Goal: Task Accomplishment & Management: Manage account settings

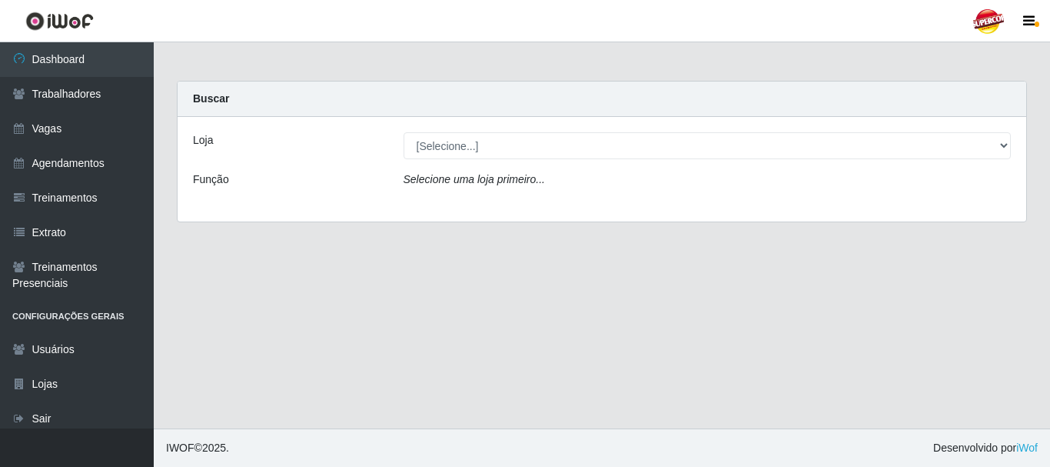
drag, startPoint x: 413, startPoint y: 131, endPoint x: 427, endPoint y: 132, distance: 14.7
click at [414, 131] on div "Loja [Selecione...] Supercop - São Francisco Função Selecione uma loja primeiro…" at bounding box center [602, 169] width 849 height 105
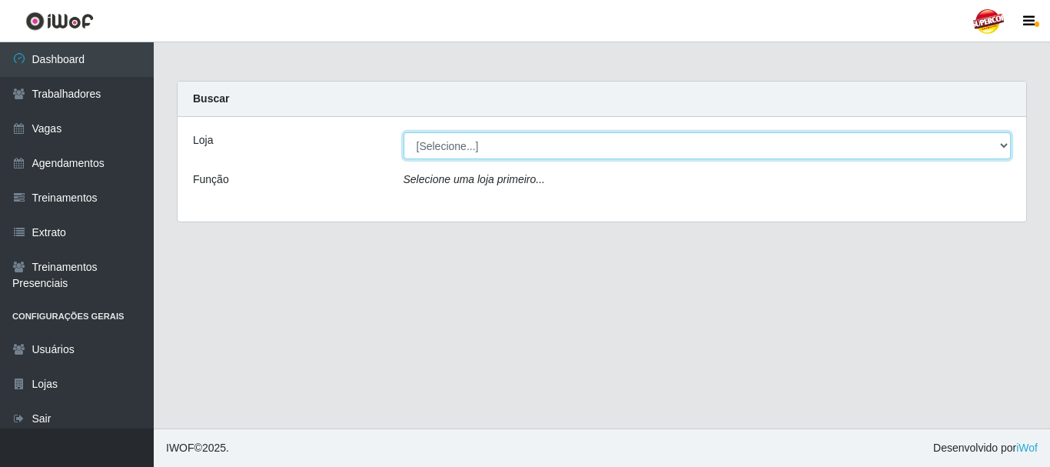
click at [435, 147] on select "[Selecione...] Supercop - [GEOGRAPHIC_DATA]" at bounding box center [708, 145] width 608 height 27
select select "522"
click at [404, 132] on select "[Selecione...] Supercop - [GEOGRAPHIC_DATA]" at bounding box center [708, 145] width 608 height 27
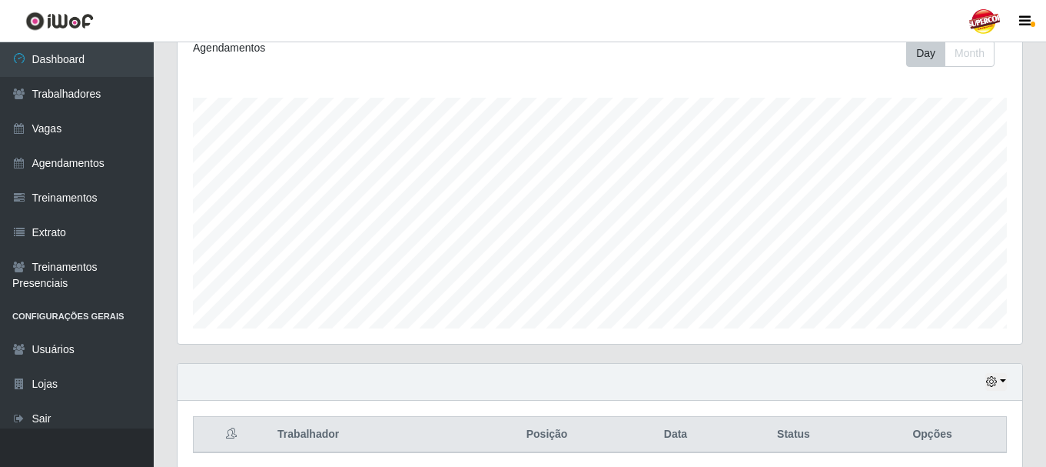
scroll to position [281, 0]
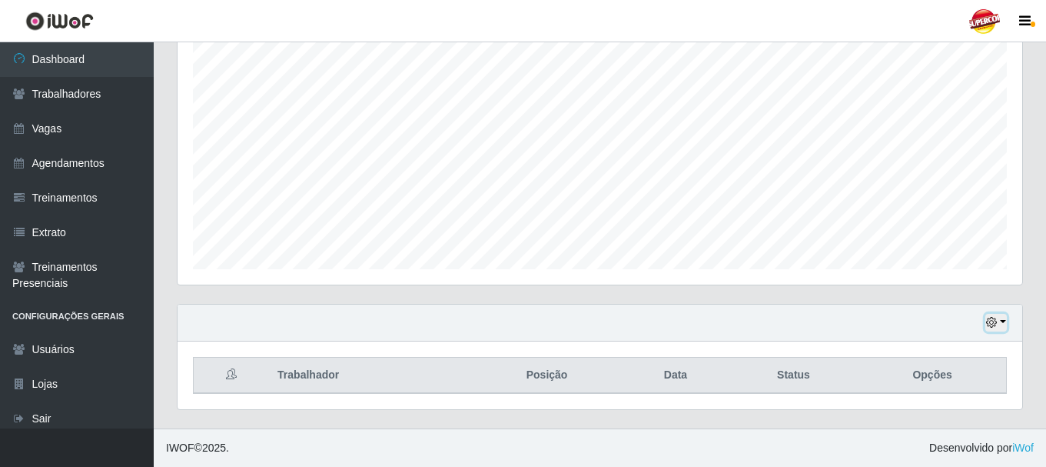
click at [1002, 319] on button "button" at bounding box center [996, 323] width 22 height 18
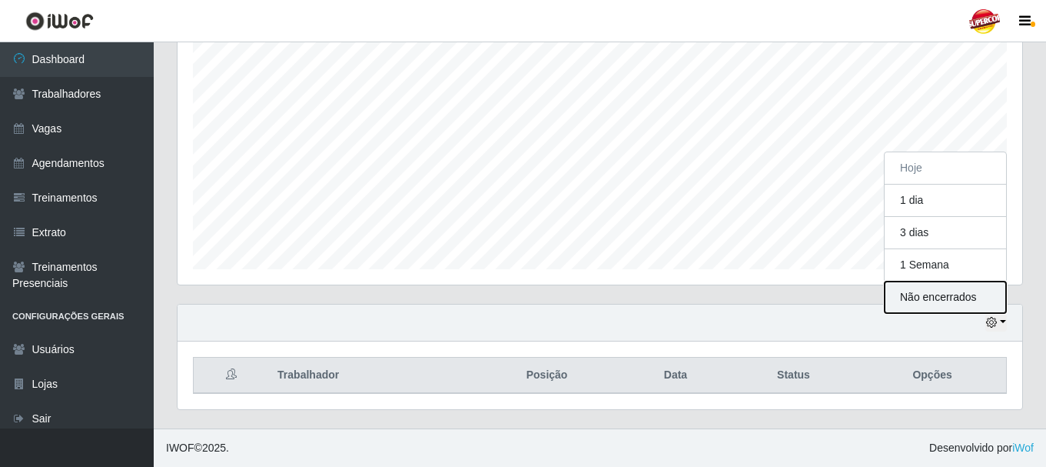
click at [936, 294] on button "Não encerrados" at bounding box center [945, 297] width 121 height 32
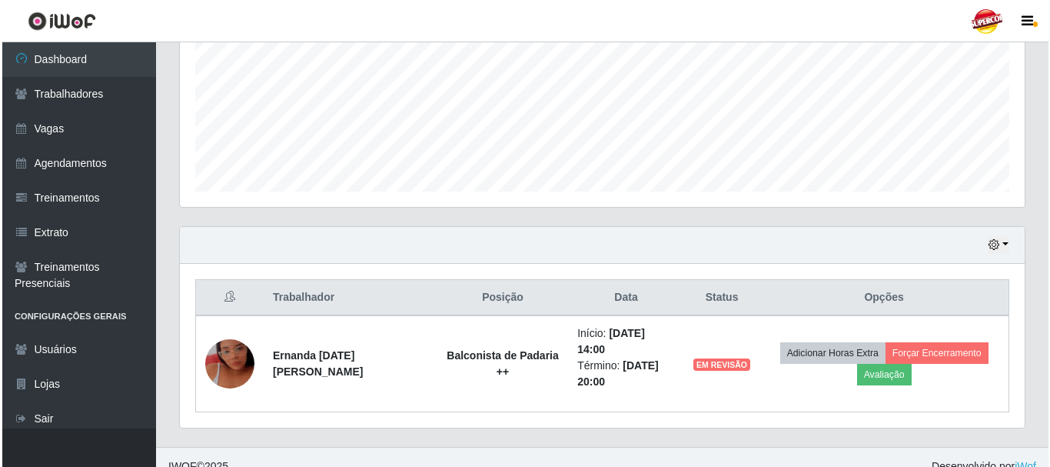
scroll to position [361, 0]
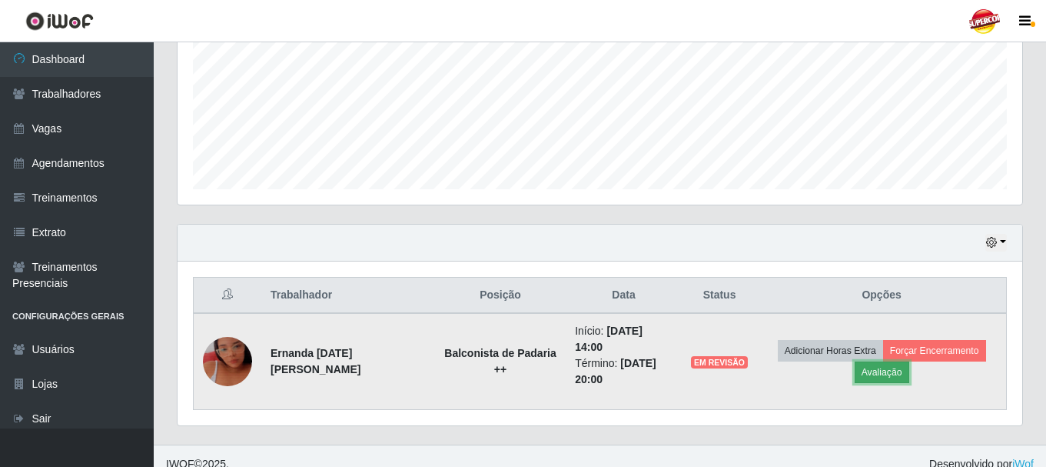
click at [870, 363] on button "Avaliação" at bounding box center [882, 372] width 55 height 22
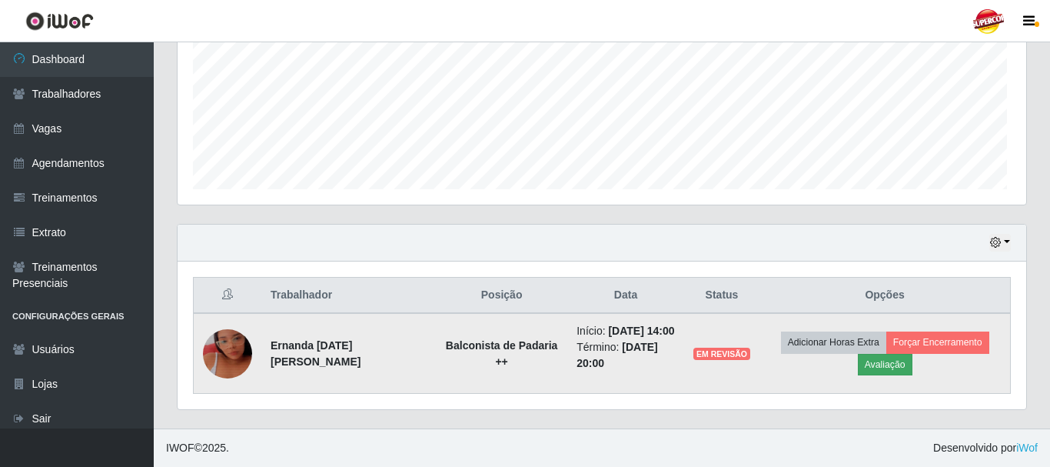
scroll to position [319, 837]
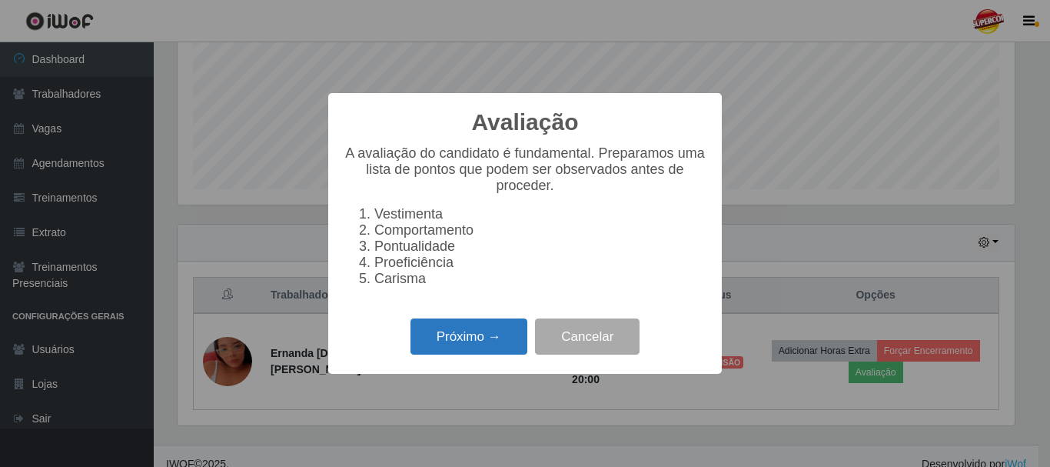
click at [495, 339] on button "Próximo →" at bounding box center [468, 336] width 117 height 36
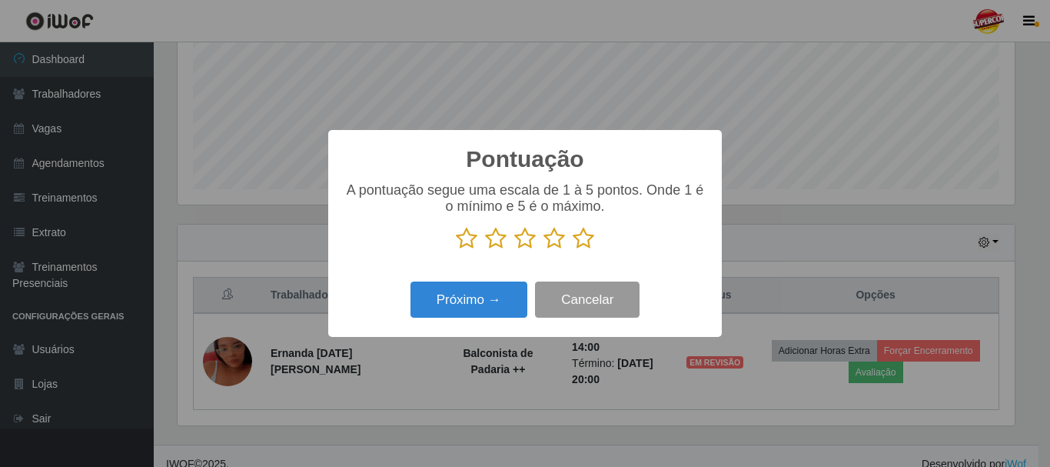
scroll to position [768351, 767833]
click at [583, 244] on icon at bounding box center [584, 238] width 22 height 23
click at [573, 250] on input "radio" at bounding box center [573, 250] width 0 height 0
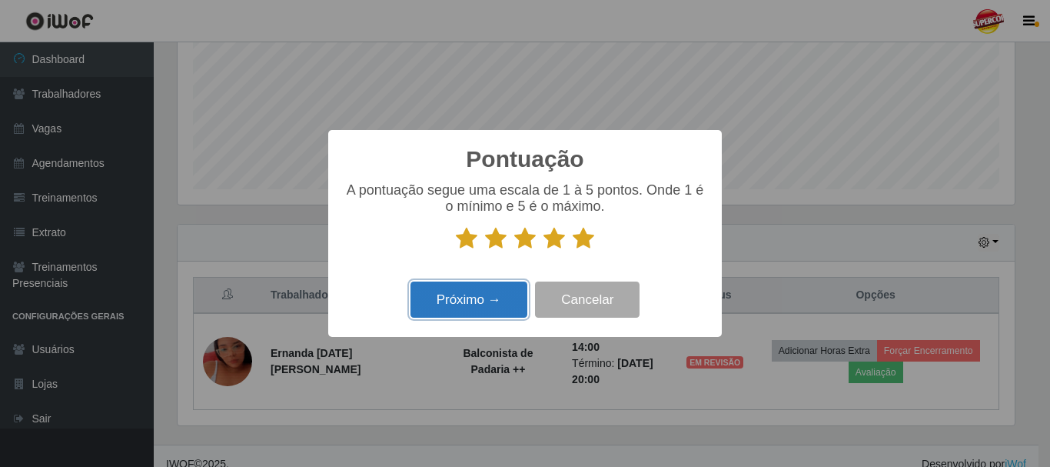
click at [510, 304] on button "Próximo →" at bounding box center [468, 299] width 117 height 36
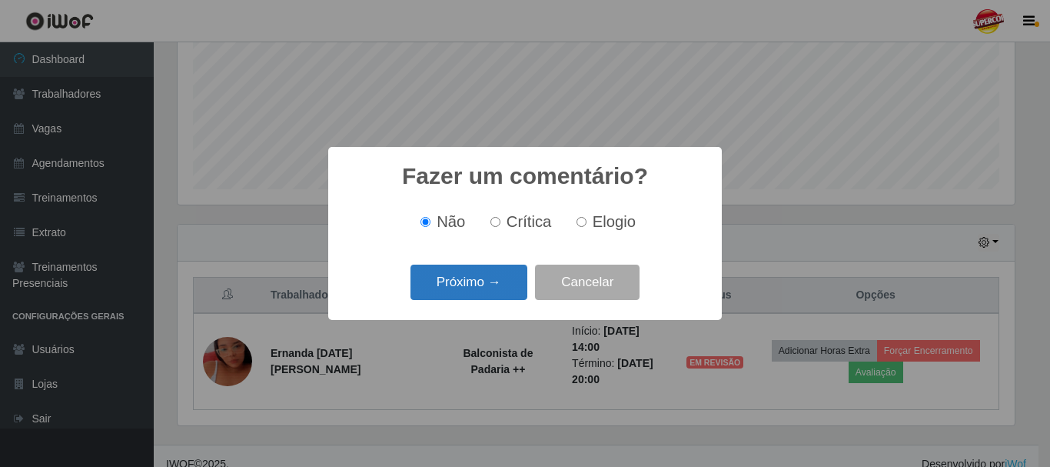
click at [497, 279] on button "Próximo →" at bounding box center [468, 282] width 117 height 36
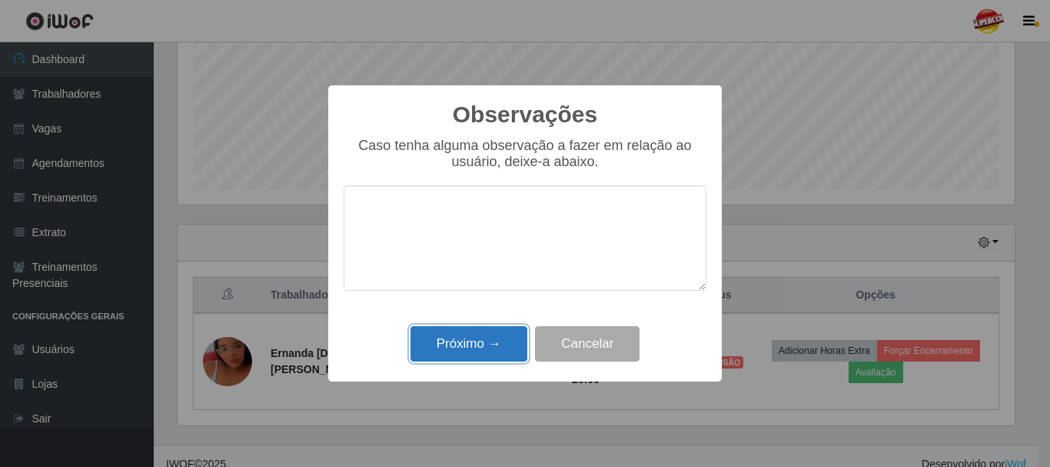
click at [503, 341] on button "Próximo →" at bounding box center [468, 344] width 117 height 36
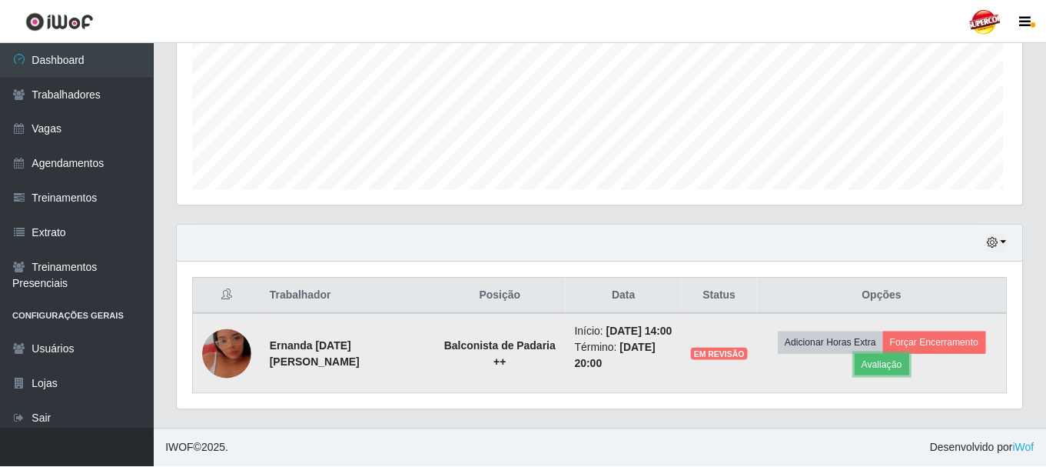
scroll to position [319, 845]
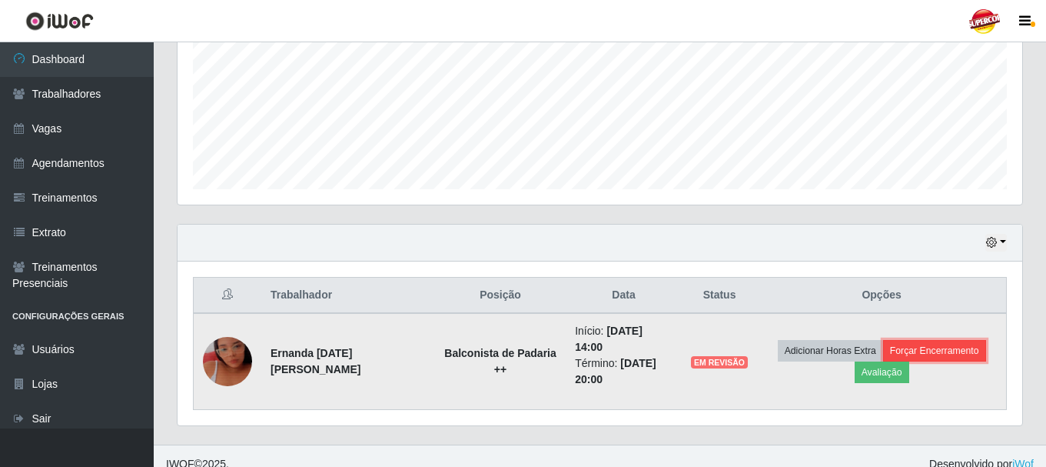
click at [892, 343] on button "Forçar Encerramento" at bounding box center [934, 351] width 103 height 22
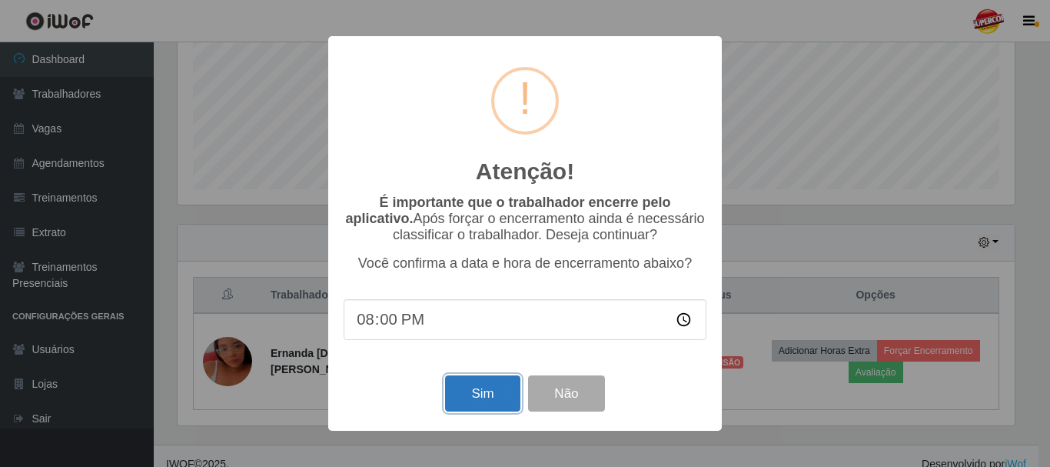
click at [498, 387] on button "Sim" at bounding box center [482, 393] width 75 height 36
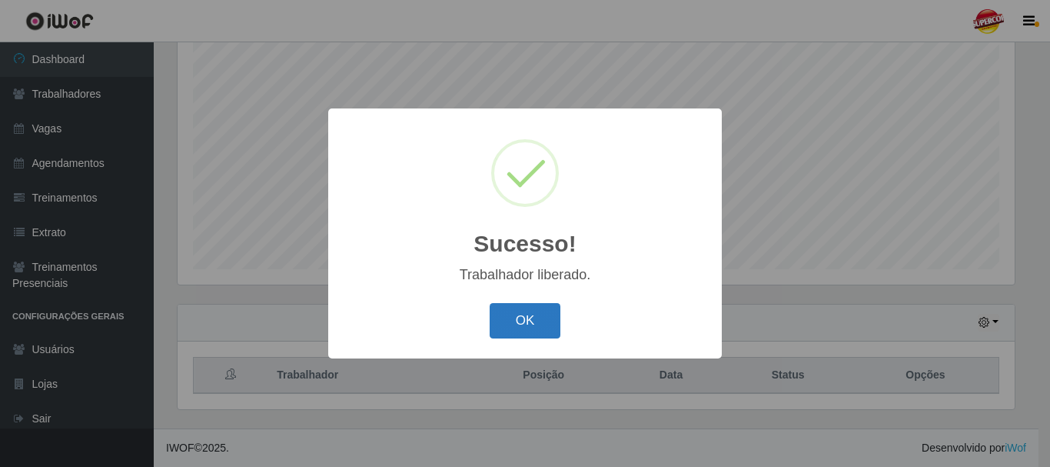
click at [522, 335] on button "OK" at bounding box center [525, 321] width 71 height 36
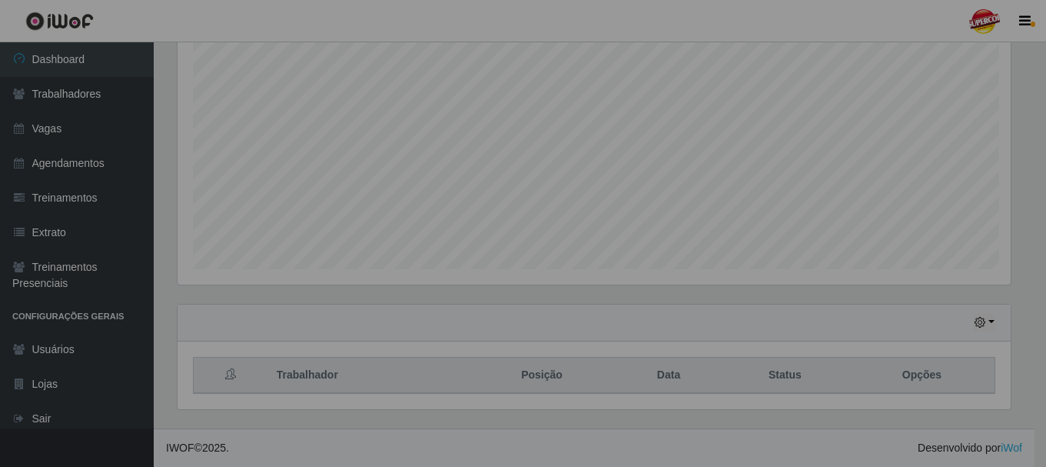
scroll to position [319, 845]
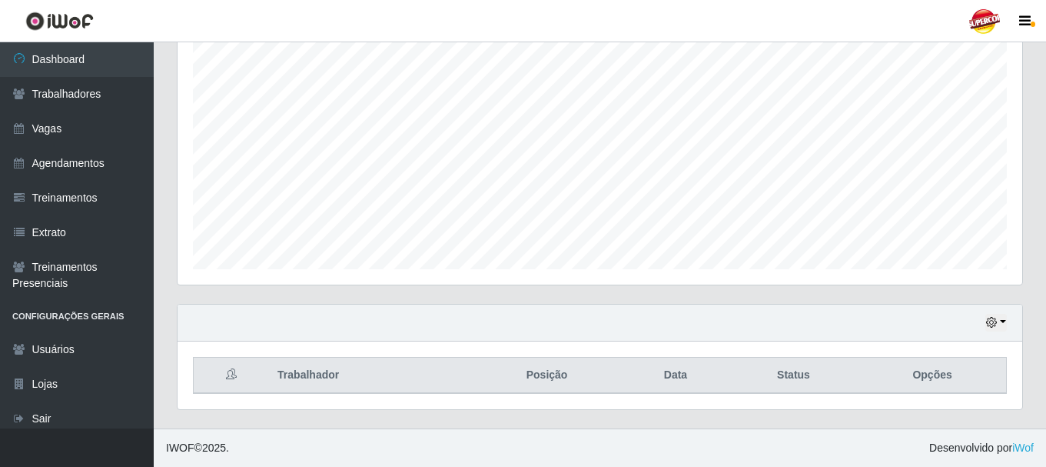
click at [975, 326] on div "Hoje 1 dia 3 dias 1 Semana Não encerrados" at bounding box center [600, 322] width 845 height 37
click at [977, 326] on div "Hoje 1 dia 3 dias 1 Semana Não encerrados" at bounding box center [600, 322] width 845 height 37
click at [988, 326] on icon "button" at bounding box center [991, 322] width 11 height 11
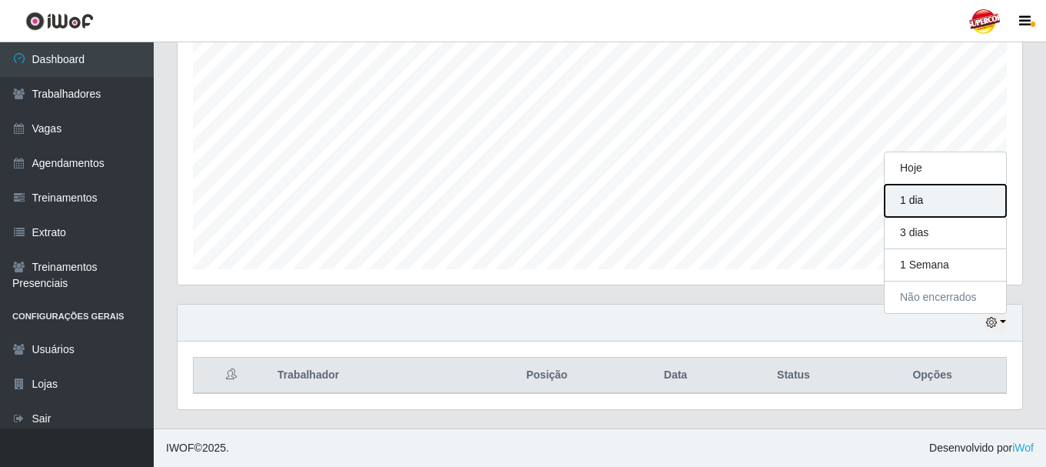
click at [920, 208] on button "1 dia" at bounding box center [945, 200] width 121 height 32
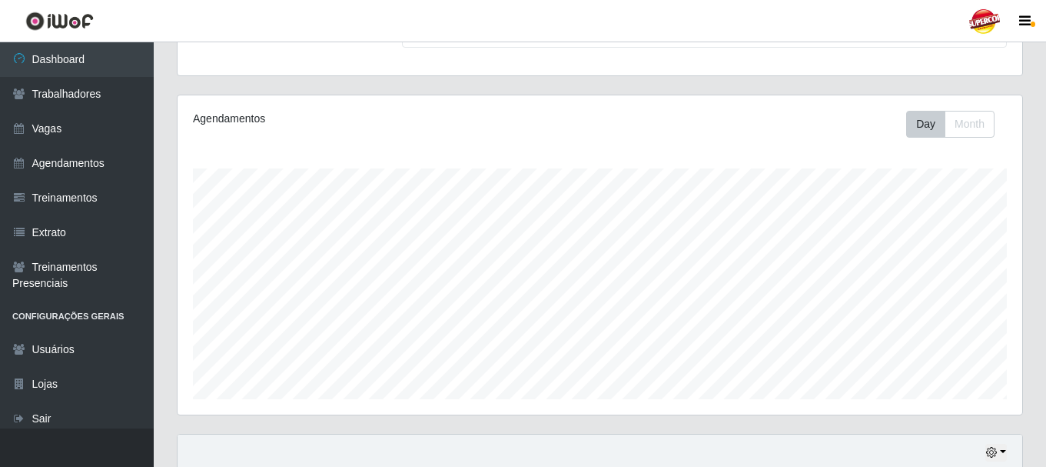
scroll to position [281, 0]
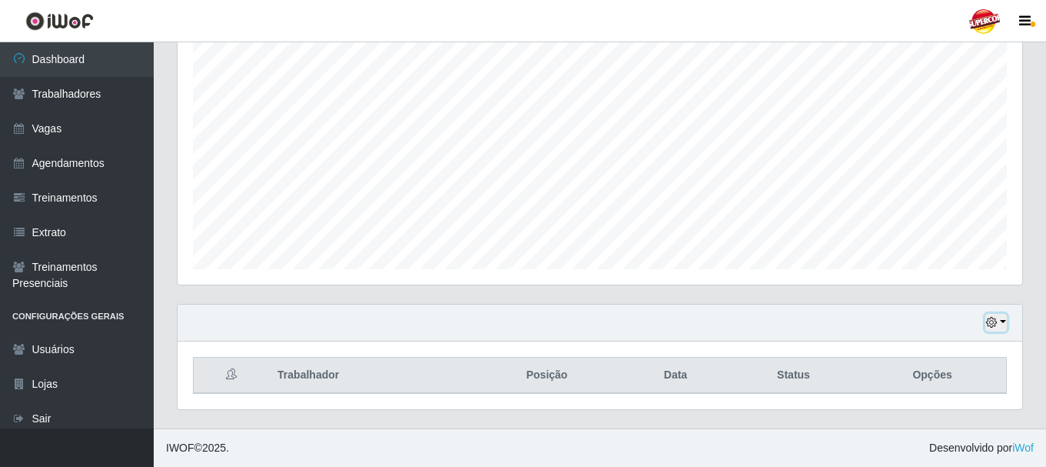
click at [990, 325] on icon "button" at bounding box center [991, 322] width 11 height 11
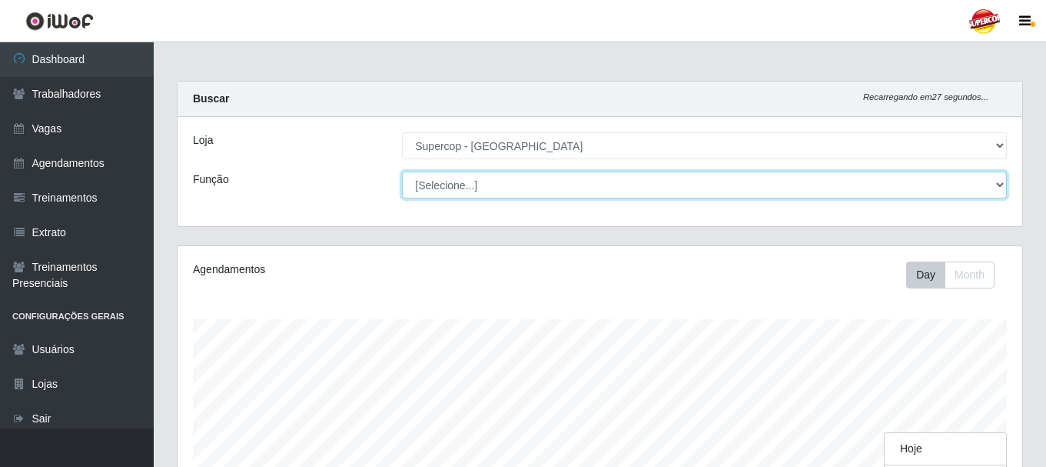
click at [530, 175] on select "[Selecione...] Balconista de Padaria Balconista de Padaria + Balconista de Pada…" at bounding box center [704, 184] width 605 height 27
select select "73"
click at [402, 171] on select "[Selecione...] Balconista de Padaria Balconista de Padaria + Balconista de Pada…" at bounding box center [704, 184] width 605 height 27
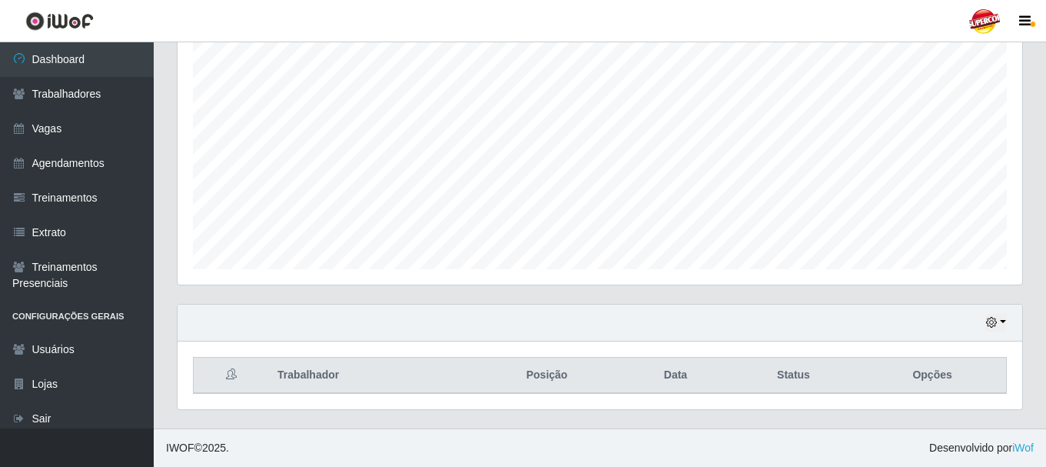
click at [984, 327] on div "Hoje 1 dia 3 dias 1 Semana Não encerrados" at bounding box center [600, 322] width 845 height 37
click at [985, 327] on div "Hoje 1 dia 3 dias 1 Semana Não encerrados" at bounding box center [600, 322] width 845 height 37
click at [993, 324] on icon "button" at bounding box center [991, 322] width 11 height 11
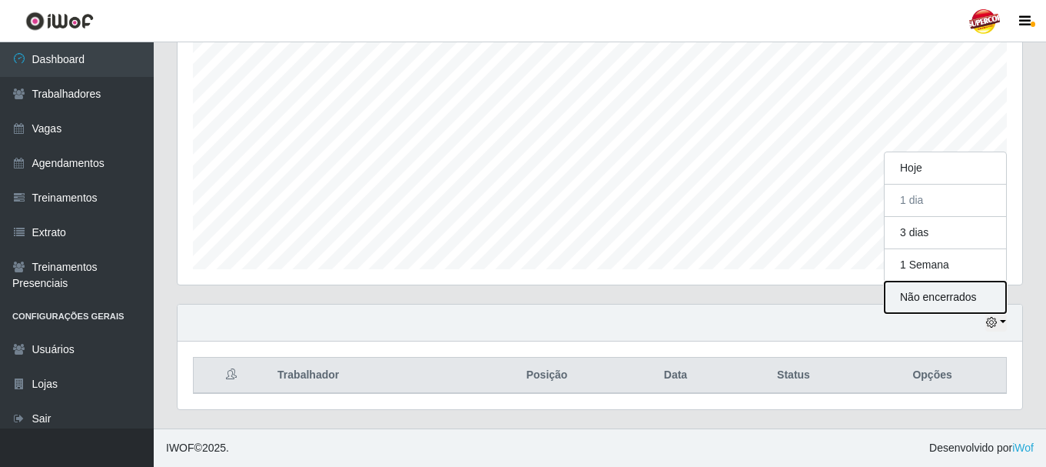
click at [919, 291] on button "Não encerrados" at bounding box center [945, 297] width 121 height 32
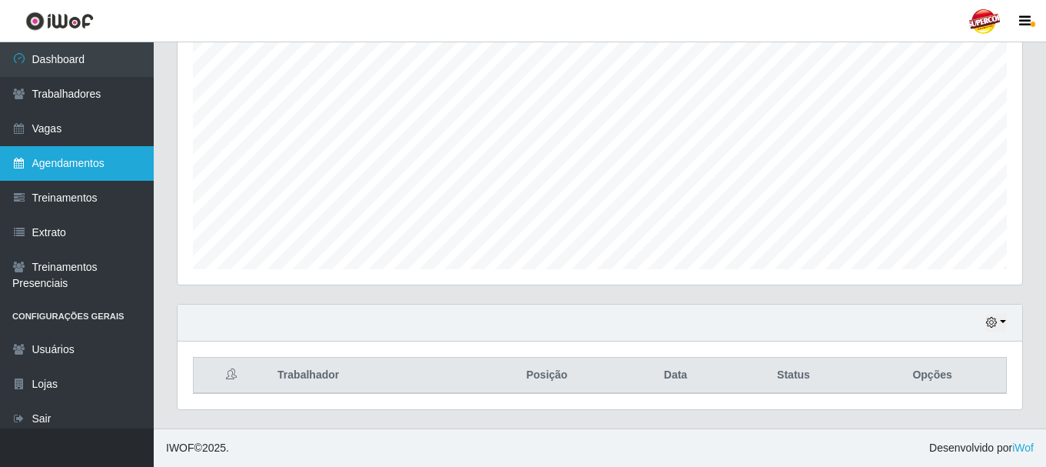
click at [94, 165] on link "Agendamentos" at bounding box center [77, 163] width 154 height 35
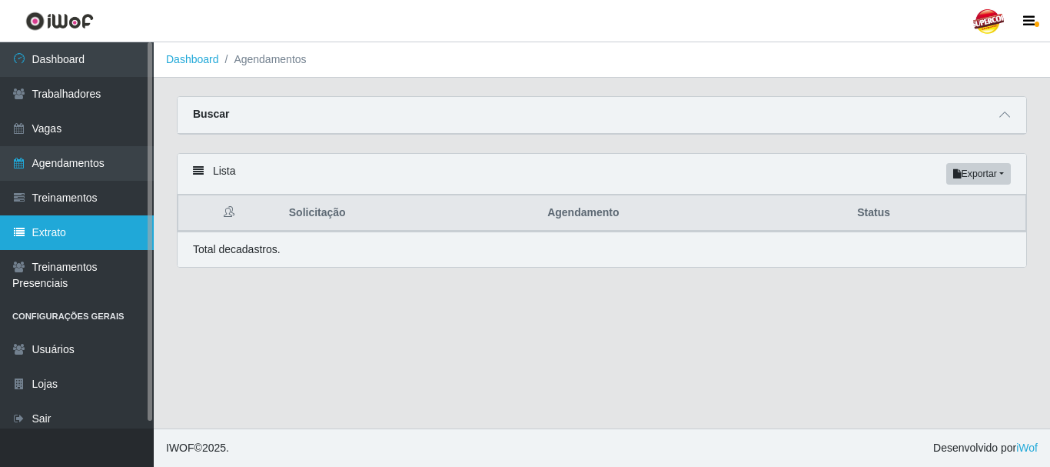
click at [93, 241] on link "Extrato" at bounding box center [77, 232] width 154 height 35
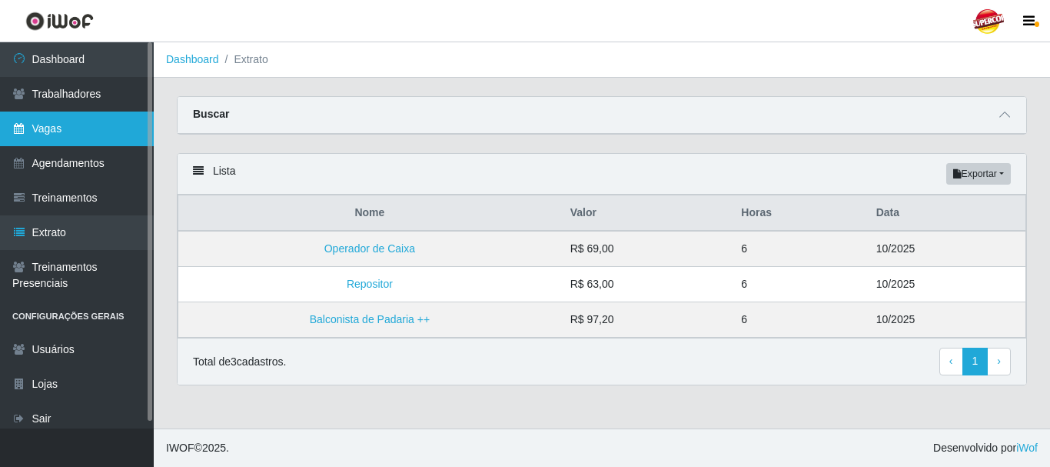
click at [55, 139] on link "Vagas" at bounding box center [77, 128] width 154 height 35
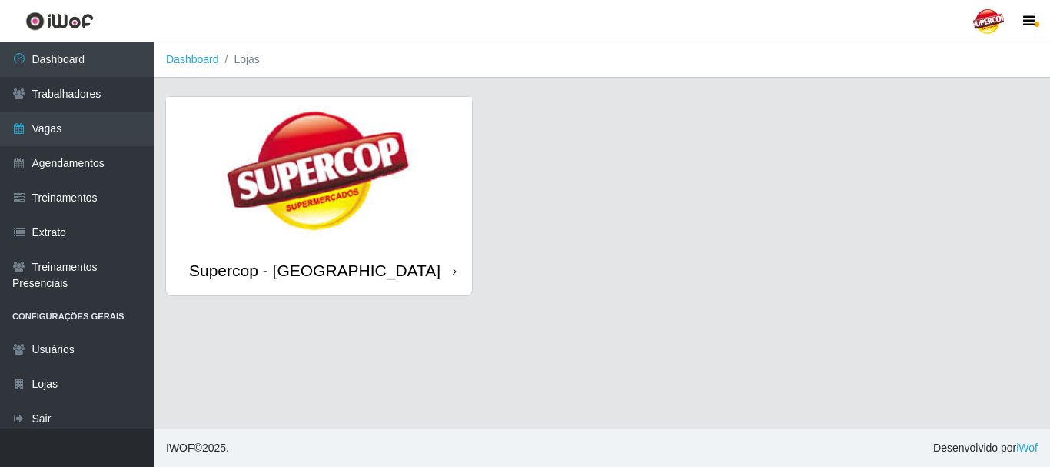
click at [406, 245] on div "Supercop - [GEOGRAPHIC_DATA]" at bounding box center [319, 270] width 306 height 50
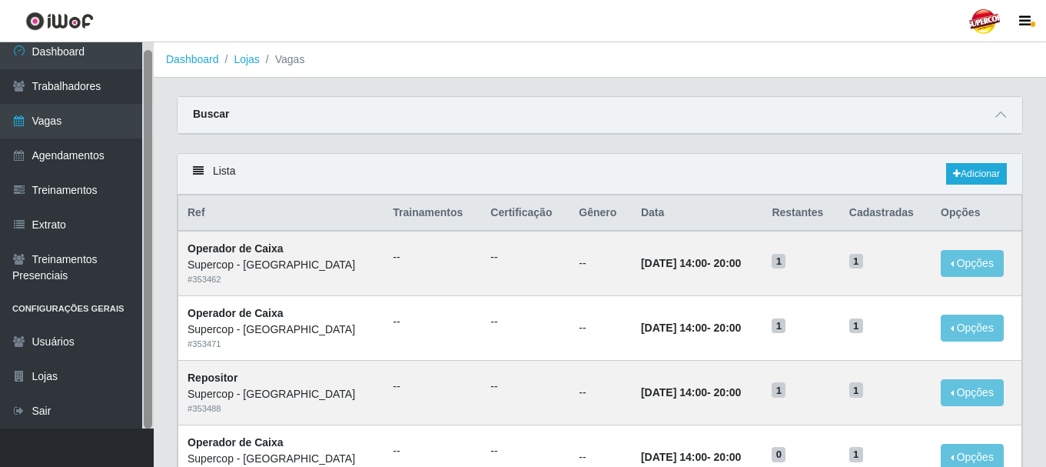
click at [143, 90] on div at bounding box center [148, 235] width 12 height 386
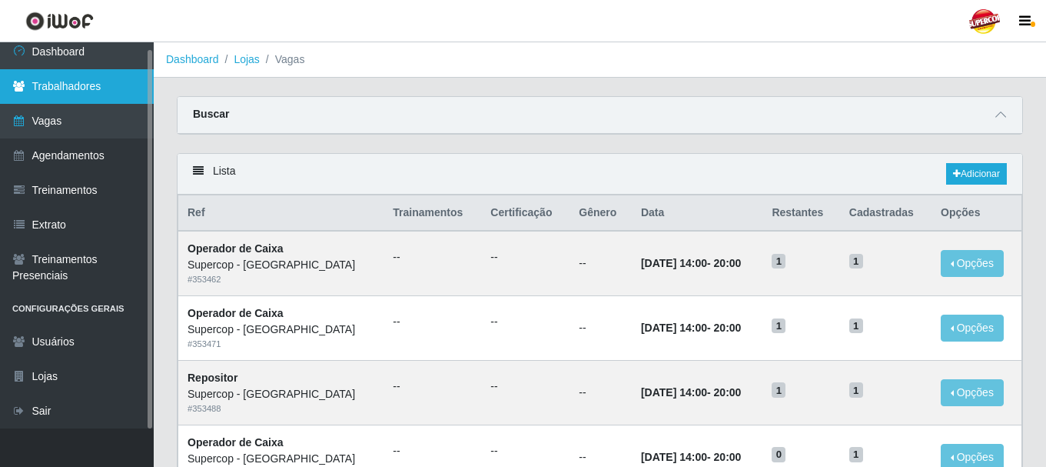
click at [94, 90] on link "Trabalhadores" at bounding box center [77, 86] width 154 height 35
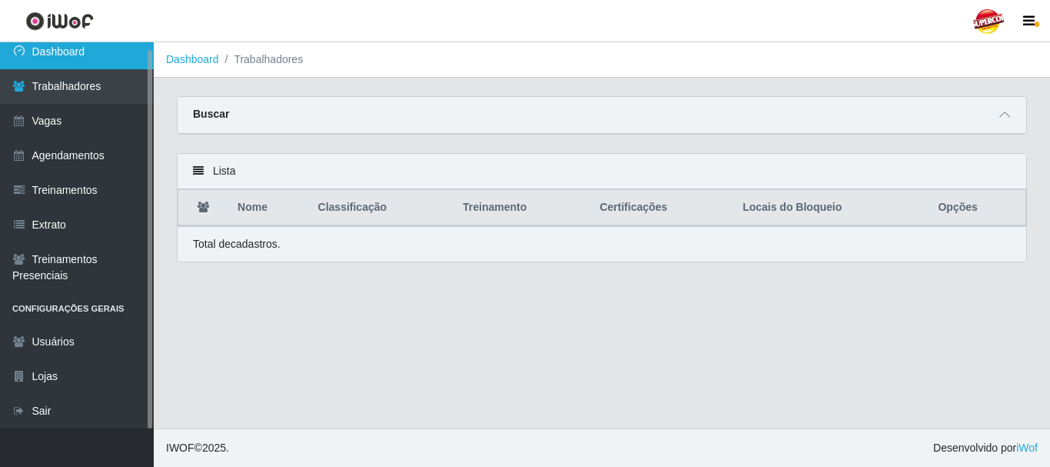
click at [110, 62] on link "Dashboard" at bounding box center [77, 52] width 154 height 35
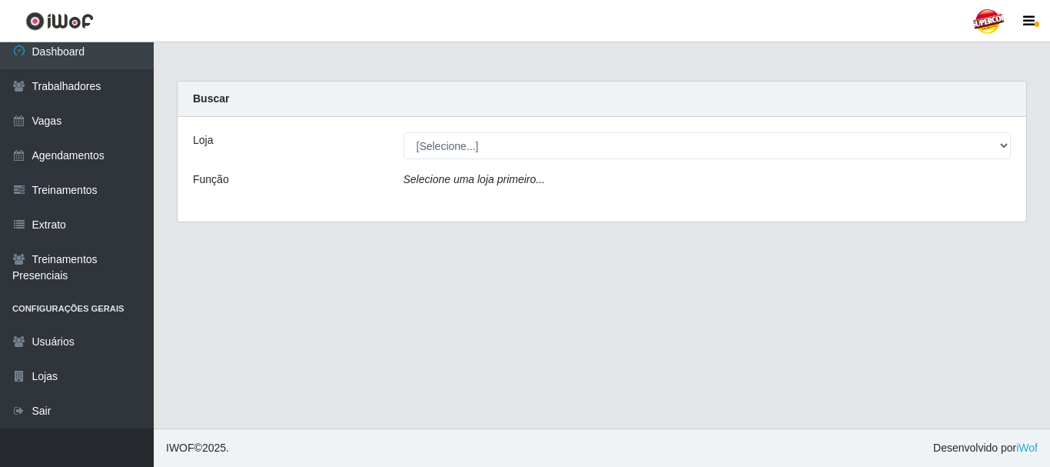
drag, startPoint x: 477, startPoint y: 177, endPoint x: 475, endPoint y: 160, distance: 17.0
click at [476, 174] on icon "Selecione uma loja primeiro..." at bounding box center [474, 179] width 141 height 12
click at [475, 160] on div "Loja [Selecione...] Supercop - São Francisco Função Selecione uma loja primeiro…" at bounding box center [602, 169] width 849 height 105
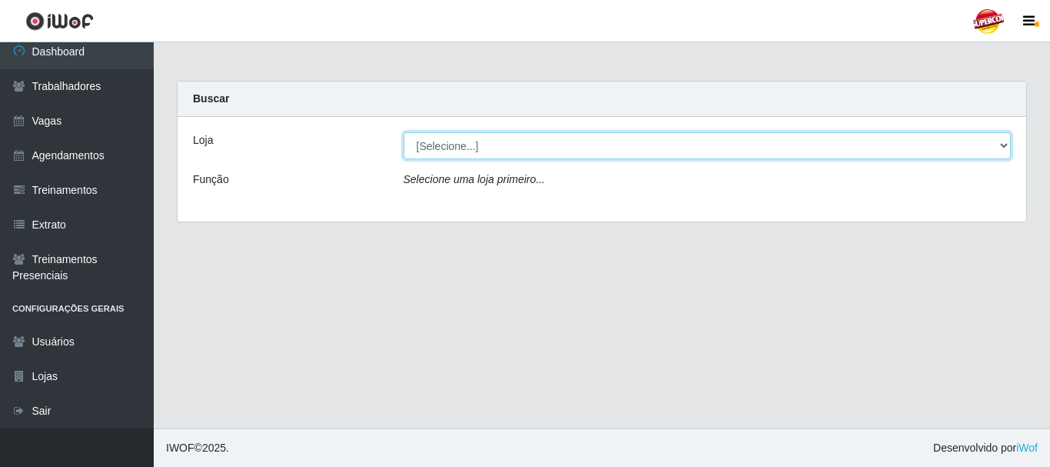
click at [475, 158] on select "[Selecione...] Supercop - [GEOGRAPHIC_DATA]" at bounding box center [708, 145] width 608 height 27
select select "522"
click at [404, 132] on select "[Selecione...] Supercop - [GEOGRAPHIC_DATA]" at bounding box center [708, 145] width 608 height 27
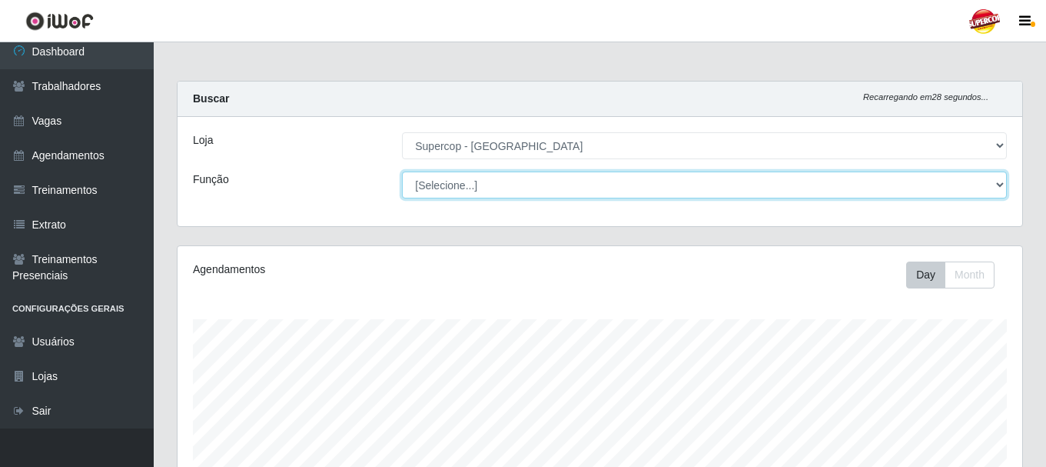
click at [666, 191] on select "[Selecione...] Balconista de Padaria Balconista de Padaria + Balconista de Pada…" at bounding box center [704, 184] width 605 height 27
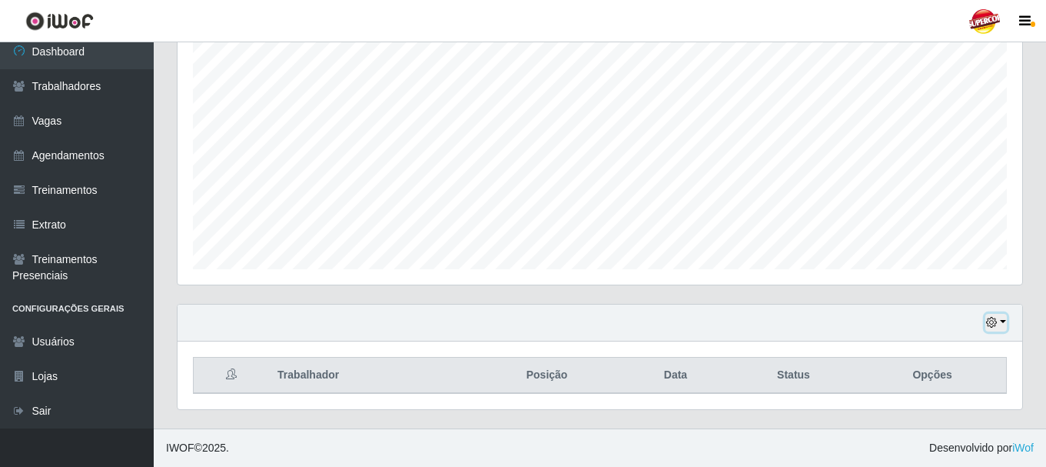
click at [996, 315] on button "button" at bounding box center [996, 323] width 22 height 18
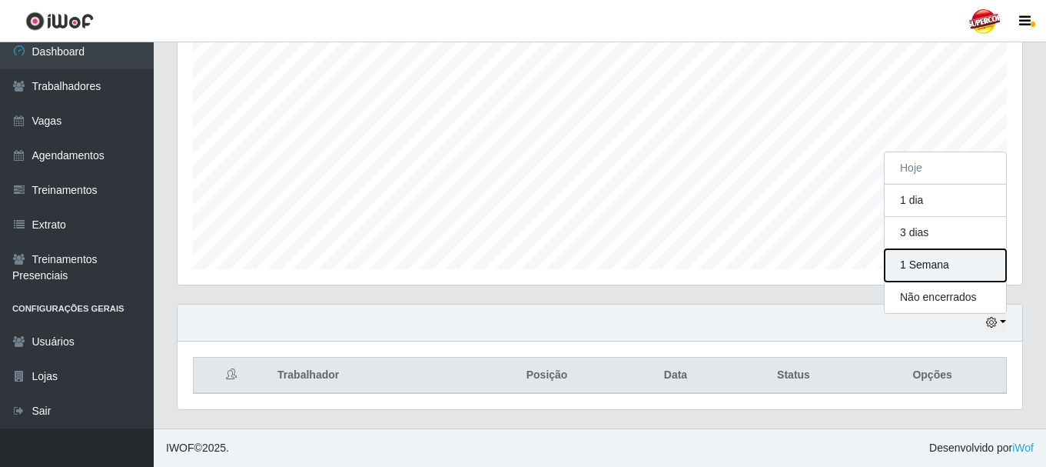
click at [925, 252] on button "1 Semana" at bounding box center [945, 265] width 121 height 32
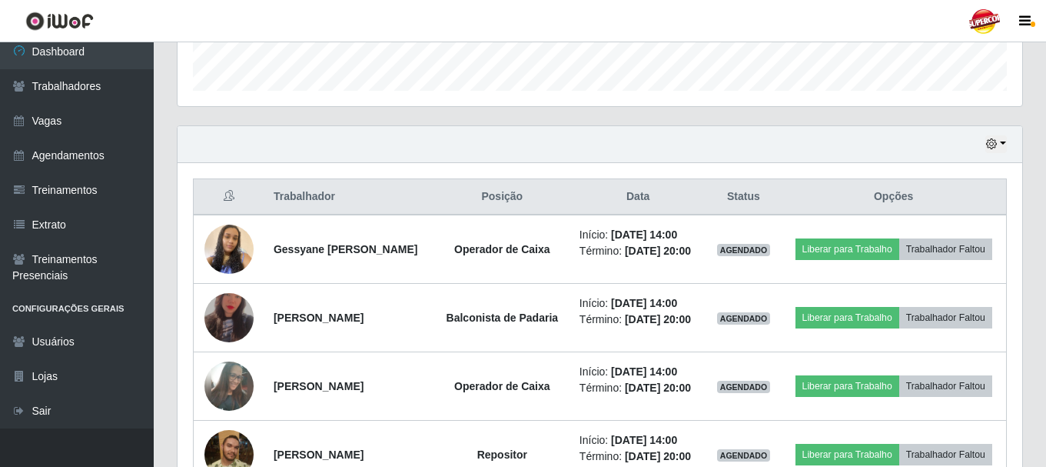
click at [989, 157] on div "Hoje 1 dia 3 dias 1 Semana Não encerrados" at bounding box center [600, 144] width 845 height 37
click at [998, 148] on button "button" at bounding box center [996, 144] width 22 height 18
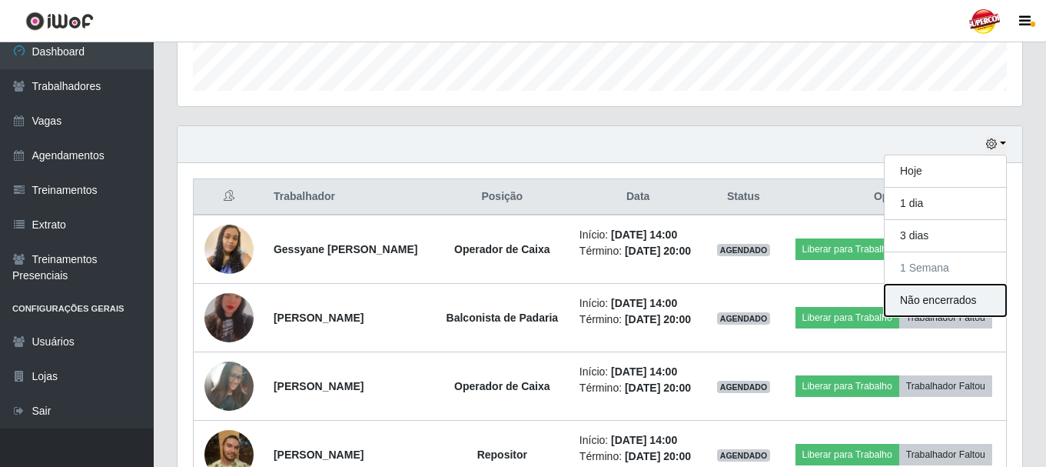
click at [965, 296] on button "Não encerrados" at bounding box center [945, 300] width 121 height 32
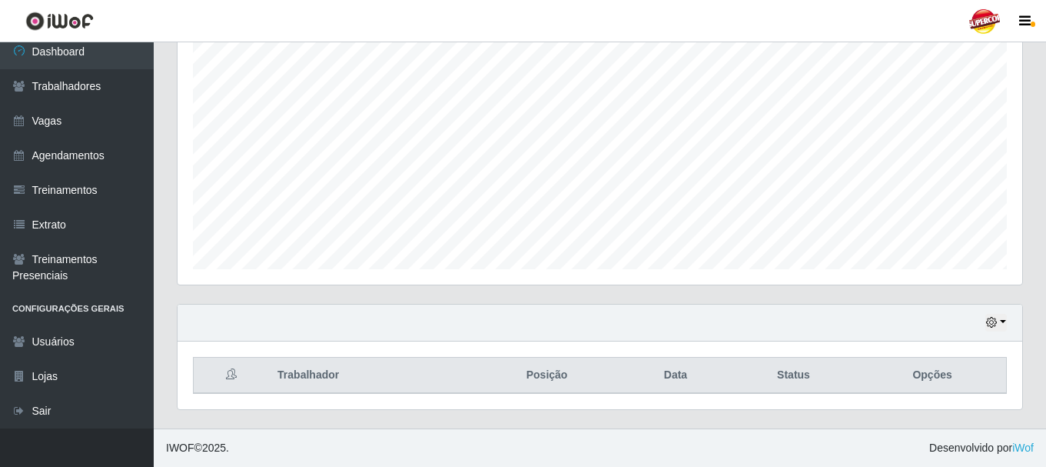
click at [737, 341] on div "Trabalhador Posição Data Status Opções" at bounding box center [600, 375] width 845 height 68
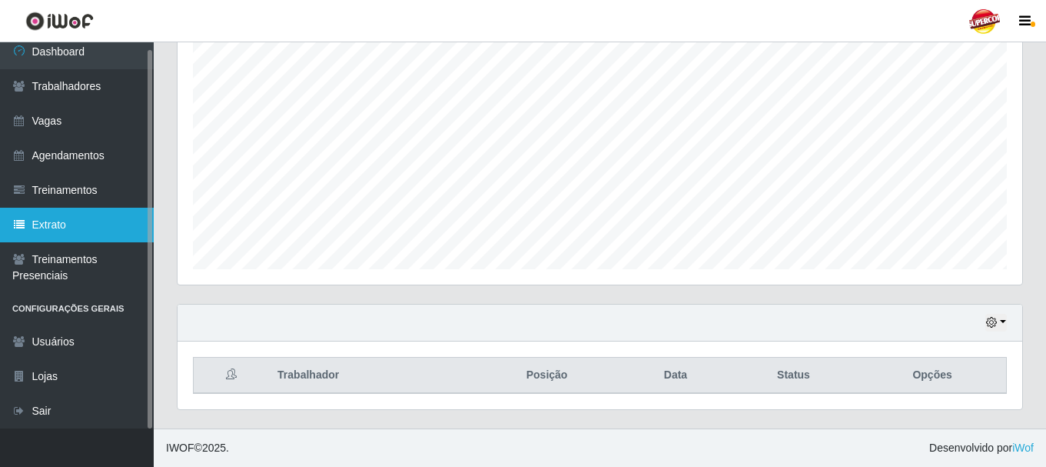
click at [106, 217] on link "Extrato" at bounding box center [77, 225] width 154 height 35
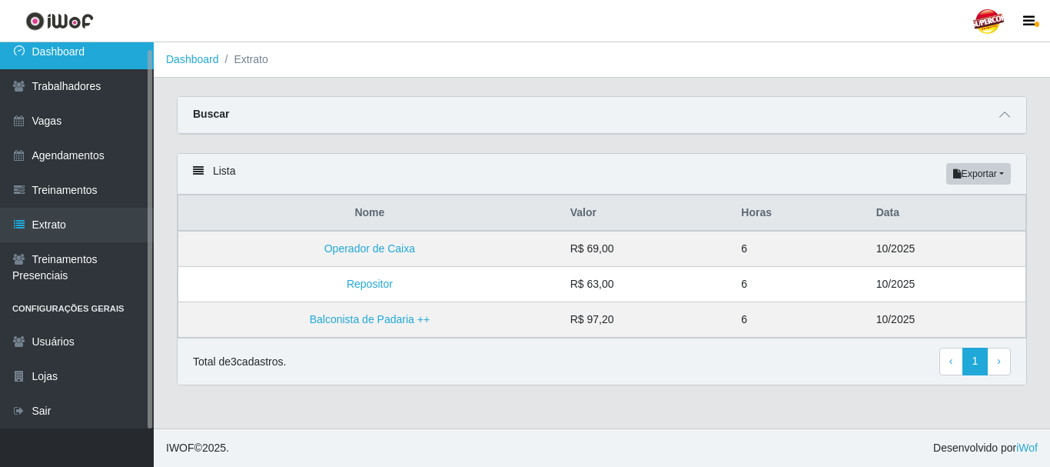
click at [98, 66] on link "Dashboard" at bounding box center [77, 52] width 154 height 35
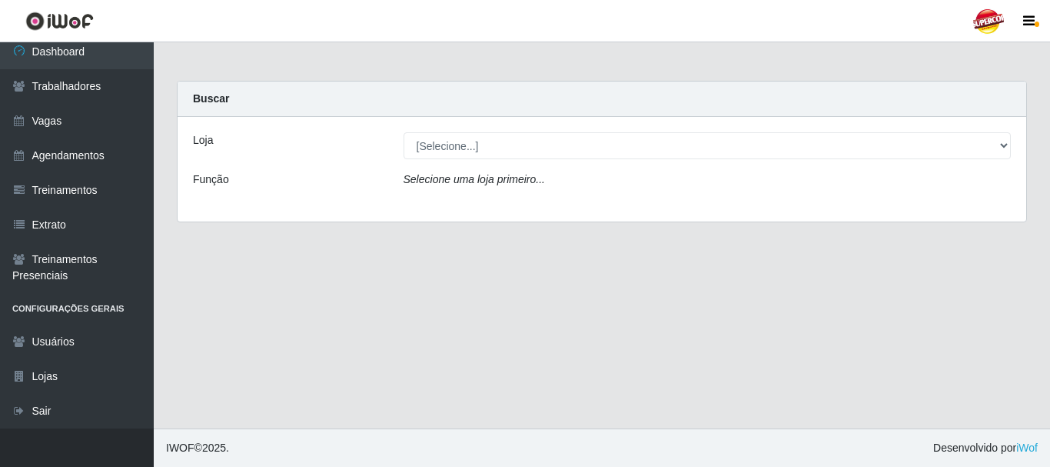
click at [461, 174] on icon "Selecione uma loja primeiro..." at bounding box center [474, 179] width 141 height 12
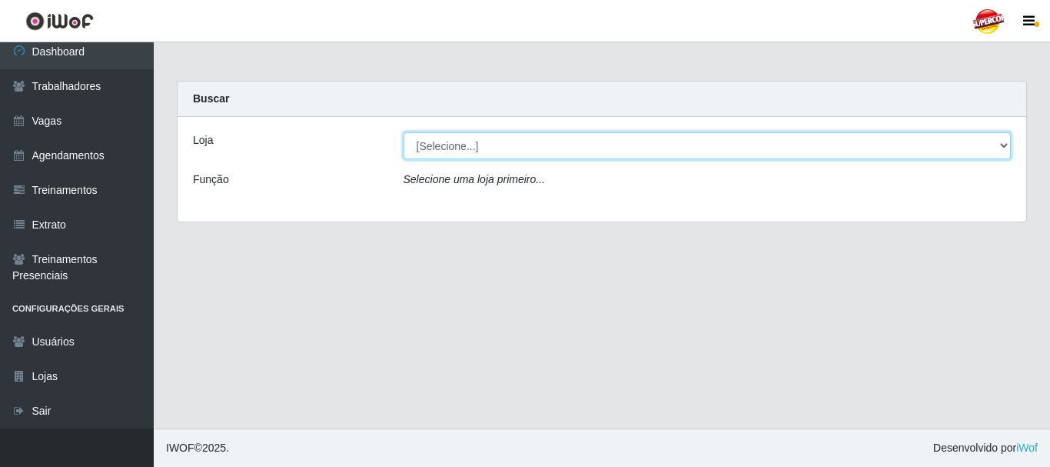
click at [467, 149] on select "[Selecione...] Supercop - [GEOGRAPHIC_DATA]" at bounding box center [708, 145] width 608 height 27
select select "522"
click at [404, 132] on select "[Selecione...] Supercop - [GEOGRAPHIC_DATA]" at bounding box center [708, 145] width 608 height 27
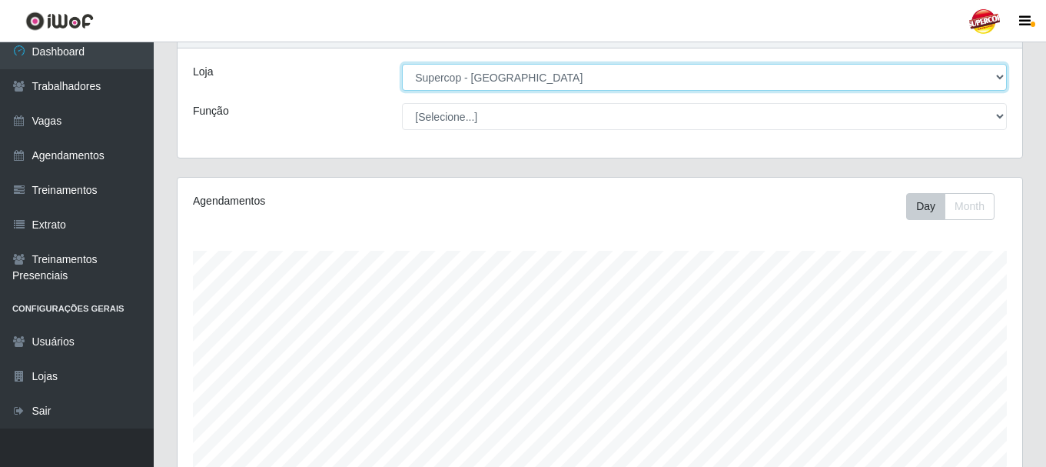
scroll to position [281, 0]
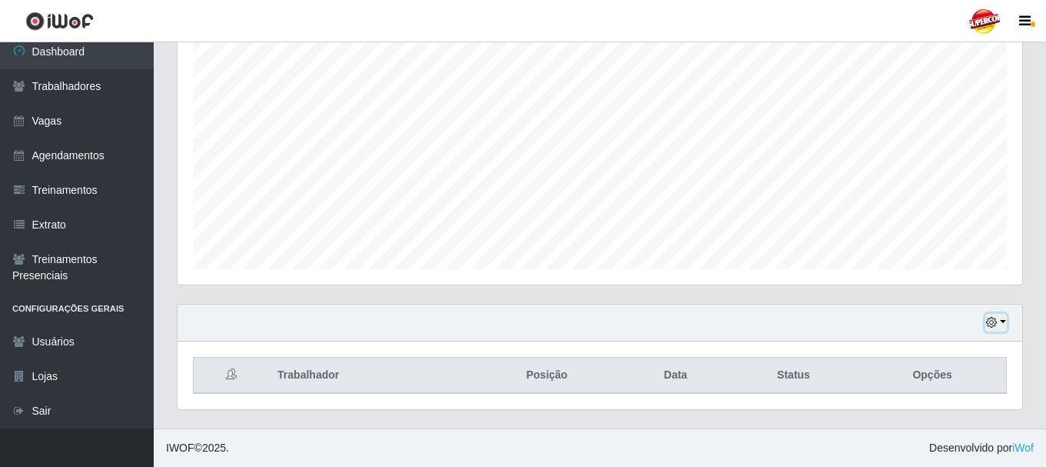
click at [1004, 326] on button "button" at bounding box center [996, 323] width 22 height 18
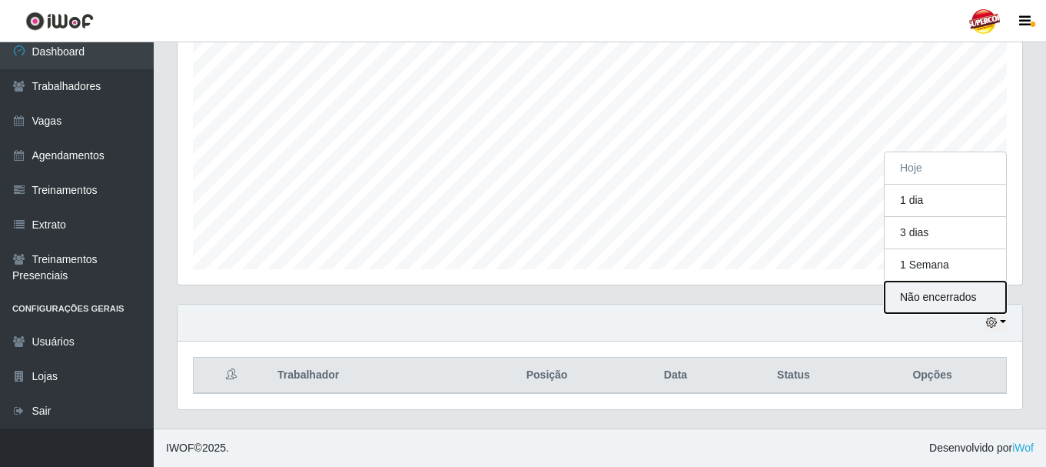
click at [931, 297] on button "Não encerrados" at bounding box center [945, 297] width 121 height 32
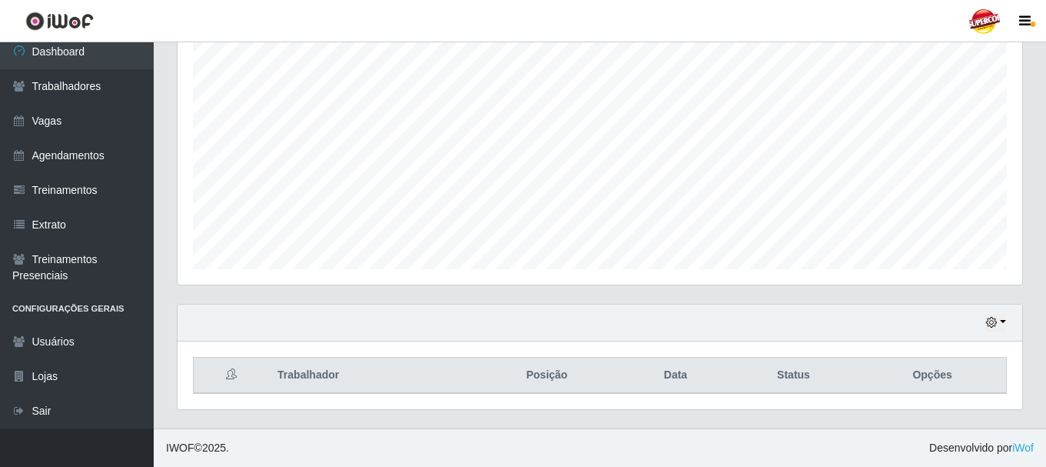
drag, startPoint x: 955, startPoint y: 387, endPoint x: 949, endPoint y: 382, distance: 8.8
click at [953, 387] on th "Opções" at bounding box center [933, 375] width 148 height 36
drag, startPoint x: 949, startPoint y: 382, endPoint x: 810, endPoint y: 376, distance: 138.5
click at [929, 381] on th "Opções" at bounding box center [933, 375] width 148 height 36
click at [906, 377] on th "Opções" at bounding box center [933, 375] width 148 height 36
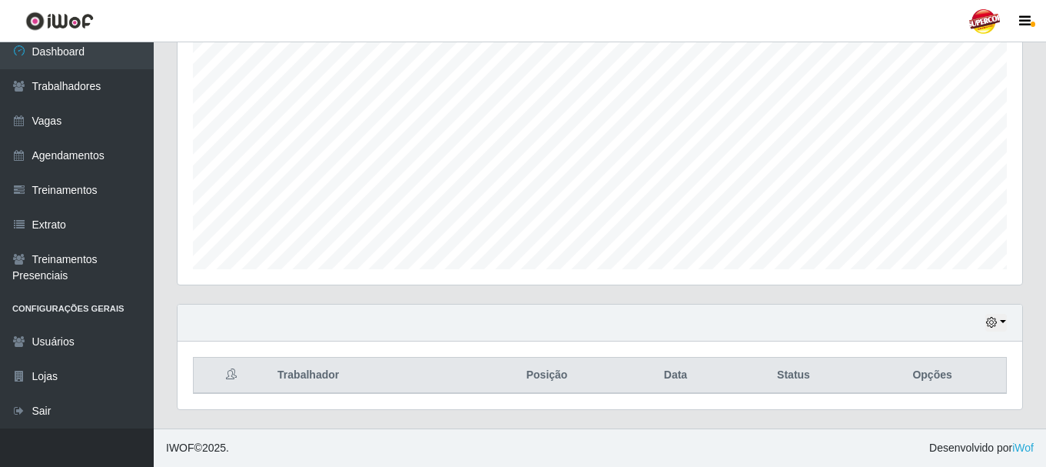
click at [231, 375] on icon at bounding box center [231, 373] width 11 height 11
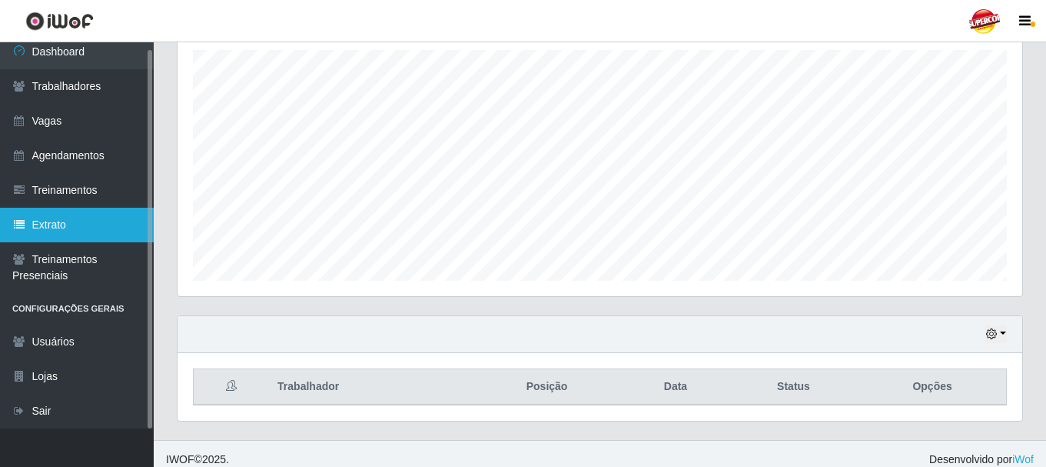
scroll to position [281, 0]
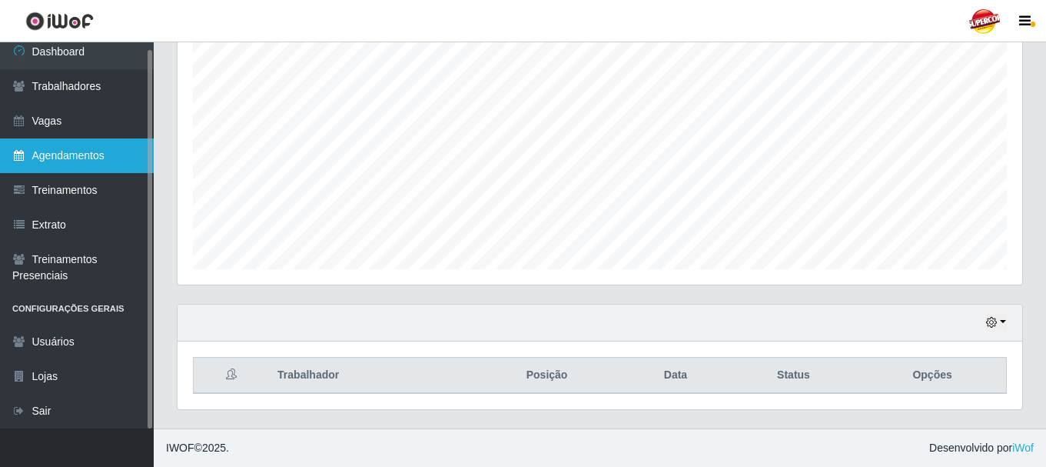
click at [55, 141] on link "Agendamentos" at bounding box center [77, 155] width 154 height 35
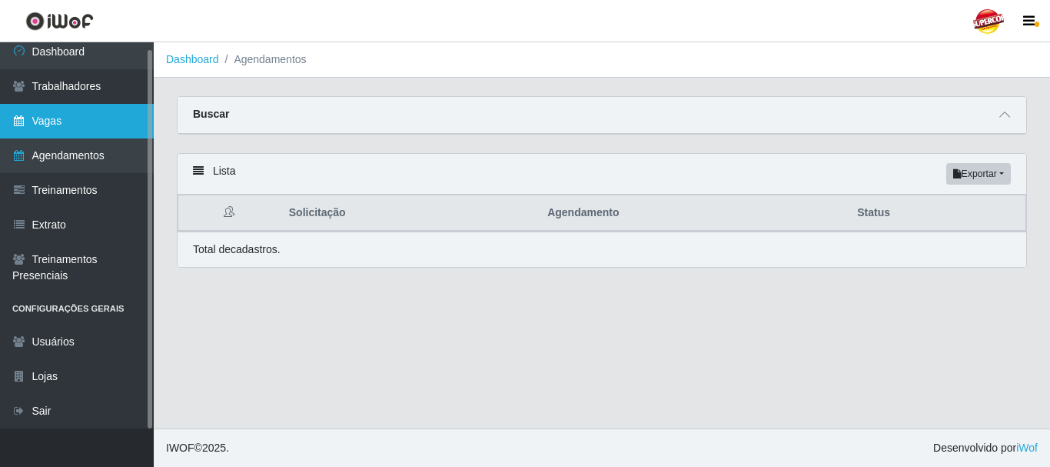
click at [75, 124] on link "Vagas" at bounding box center [77, 121] width 154 height 35
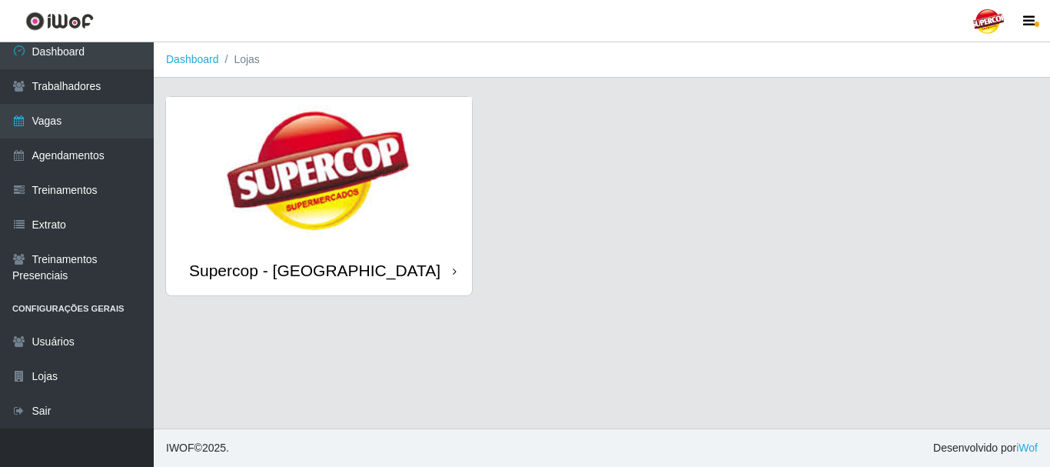
click at [274, 240] on img at bounding box center [319, 171] width 306 height 148
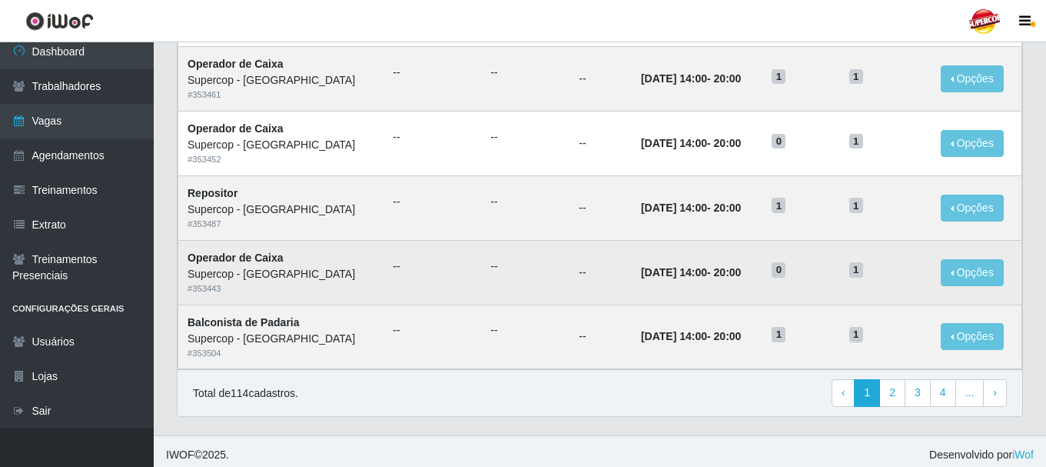
scroll to position [836, 0]
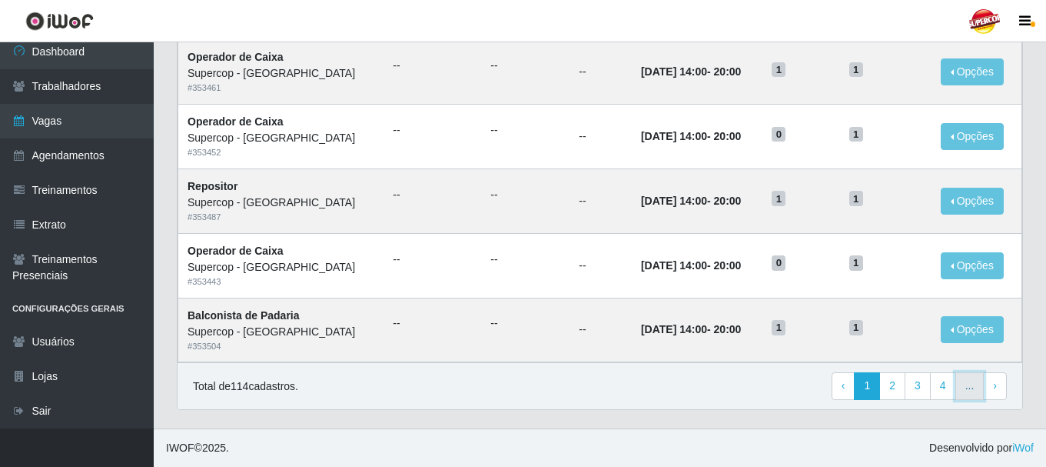
click at [959, 387] on link "..." at bounding box center [969, 386] width 29 height 28
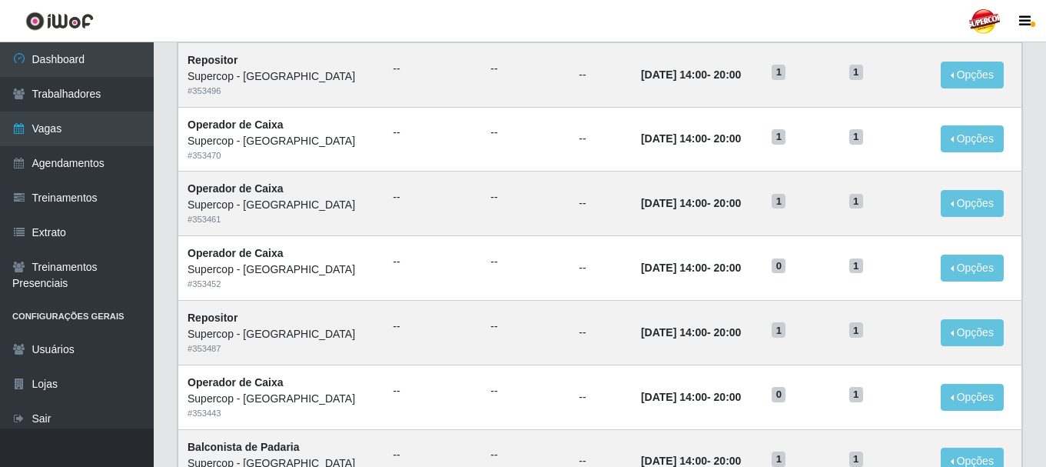
scroll to position [836, 0]
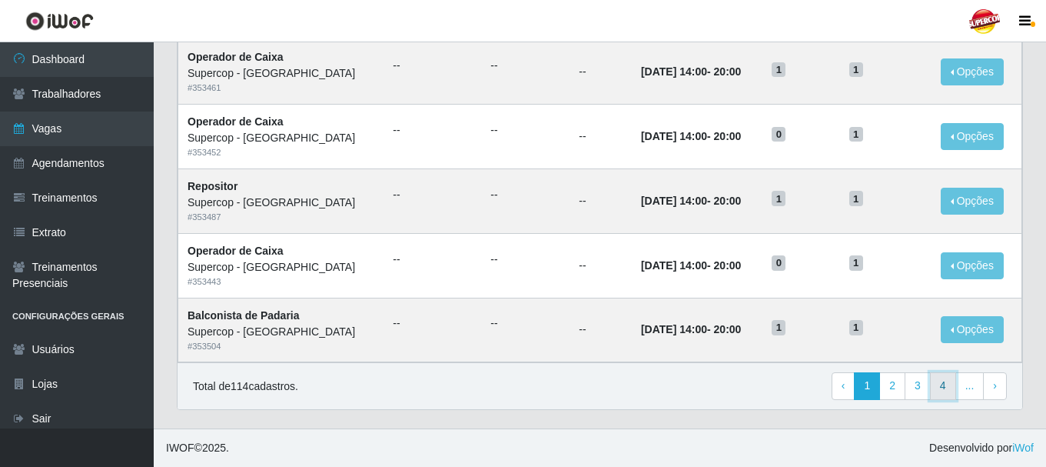
click at [947, 381] on link "4" at bounding box center [943, 386] width 26 height 28
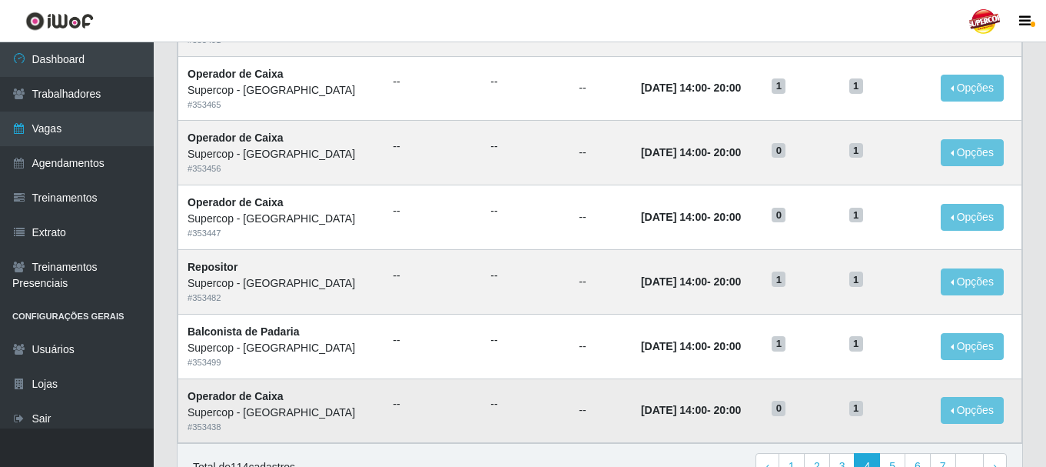
scroll to position [836, 0]
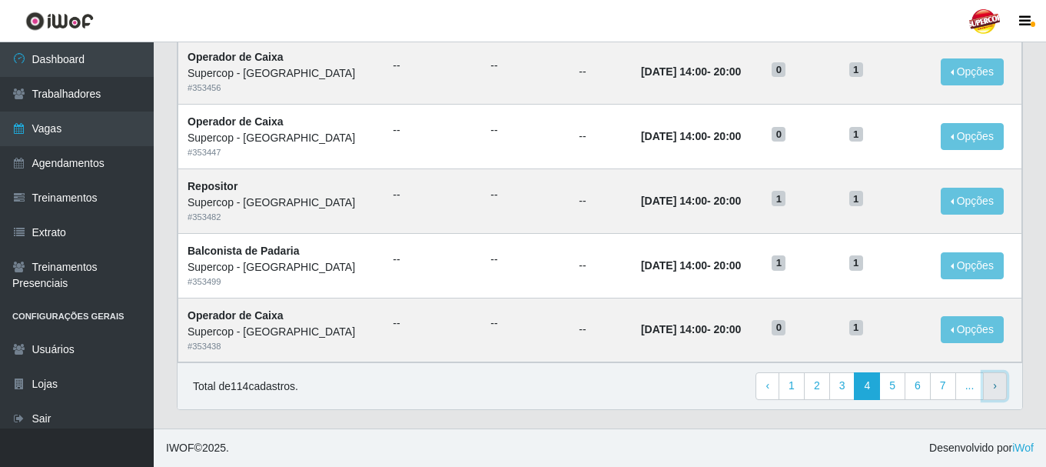
click at [985, 387] on link "› Next" at bounding box center [995, 386] width 24 height 28
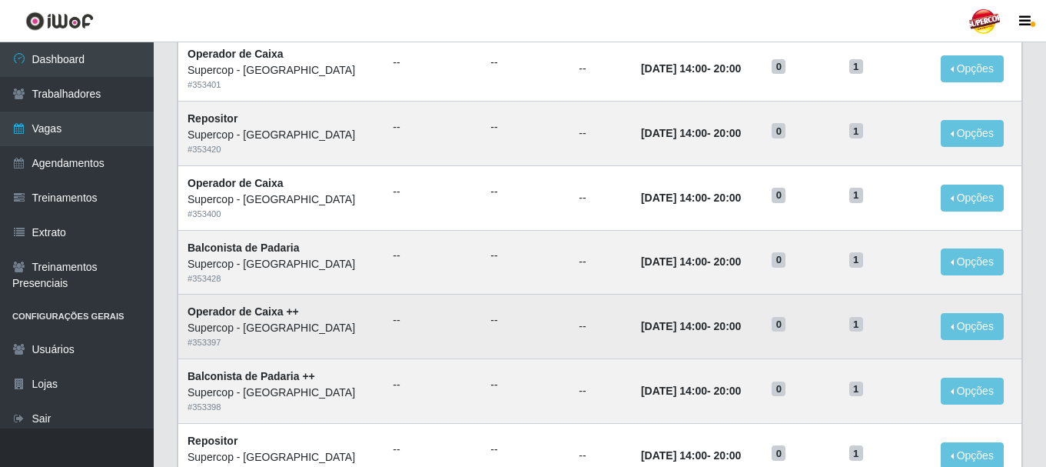
scroll to position [296, 0]
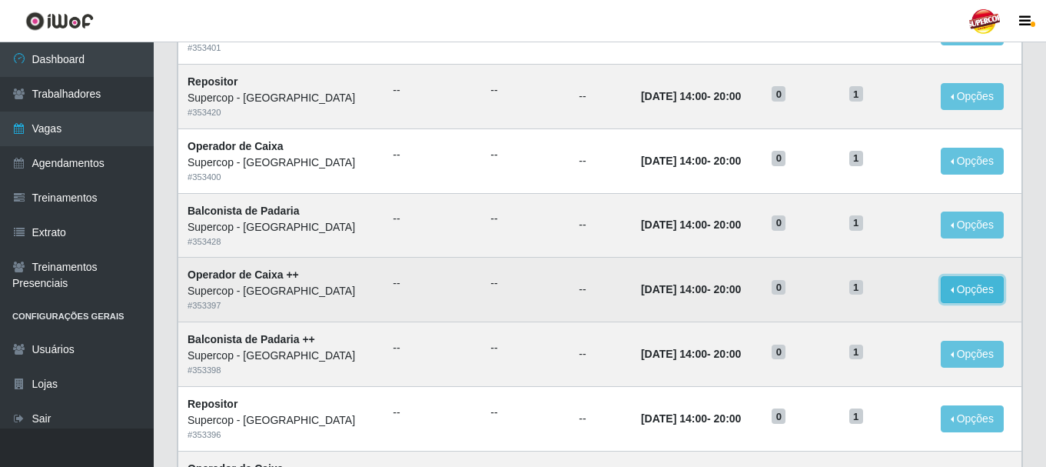
click at [960, 296] on button "Opções" at bounding box center [972, 289] width 63 height 27
click at [892, 292] on button "Editar" at bounding box center [877, 293] width 121 height 32
click at [958, 292] on button "Opções" at bounding box center [972, 289] width 63 height 27
click at [856, 292] on link "Editar" at bounding box center [854, 292] width 44 height 12
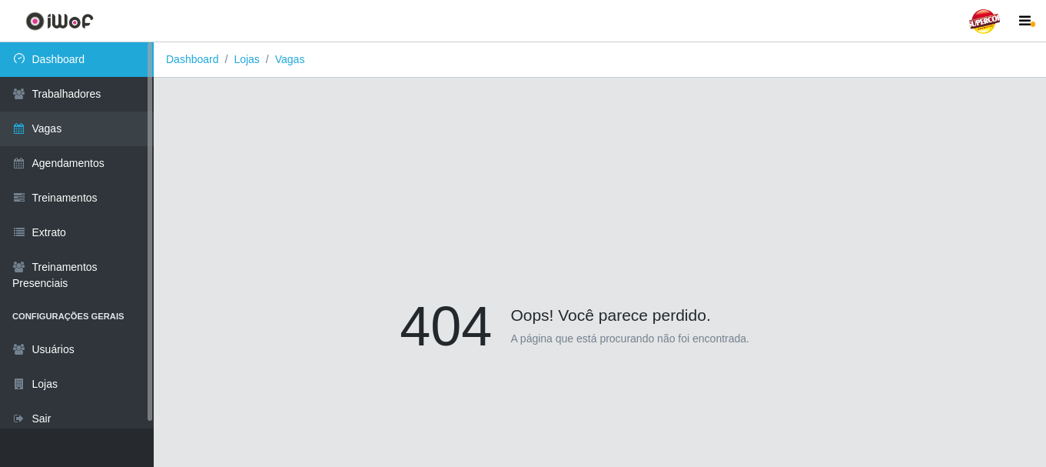
click at [107, 65] on link "Dashboard" at bounding box center [77, 59] width 154 height 35
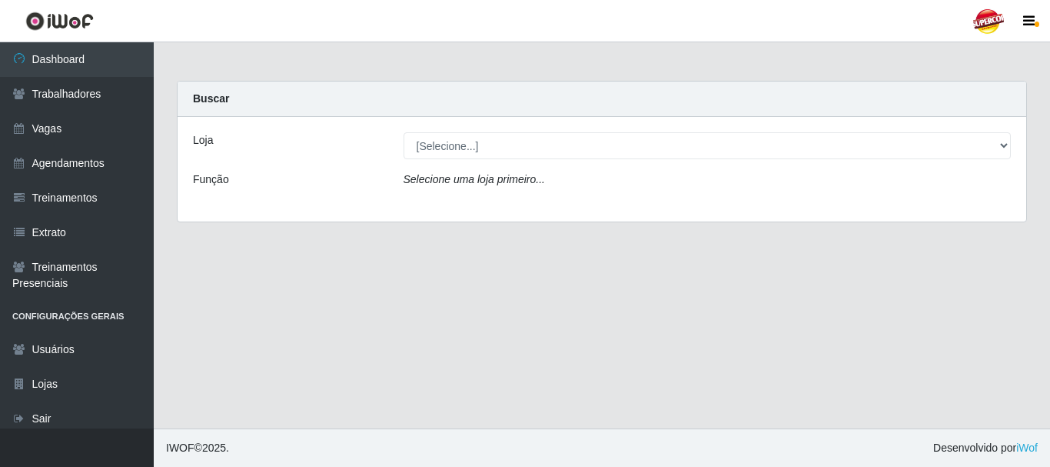
click at [402, 140] on div "[Selecione...] Supercop - [GEOGRAPHIC_DATA]" at bounding box center [707, 145] width 631 height 27
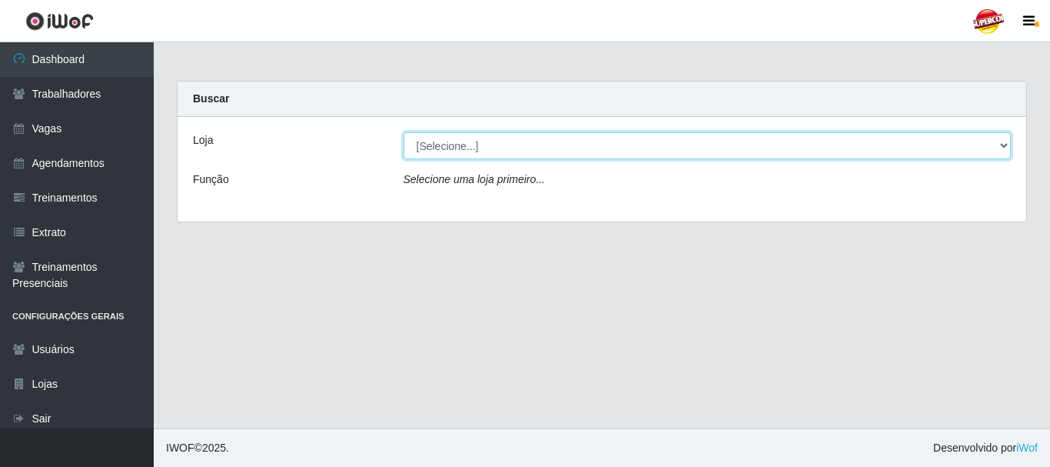
click at [421, 156] on select "[Selecione...] Supercop - [GEOGRAPHIC_DATA]" at bounding box center [708, 145] width 608 height 27
select select "522"
click at [404, 132] on select "[Selecione...] Supercop - [GEOGRAPHIC_DATA]" at bounding box center [708, 145] width 608 height 27
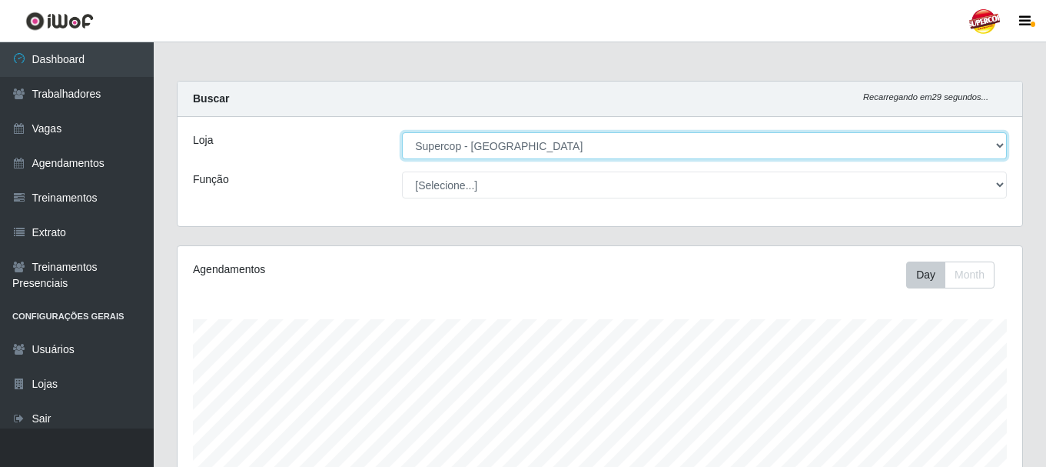
scroll to position [319, 845]
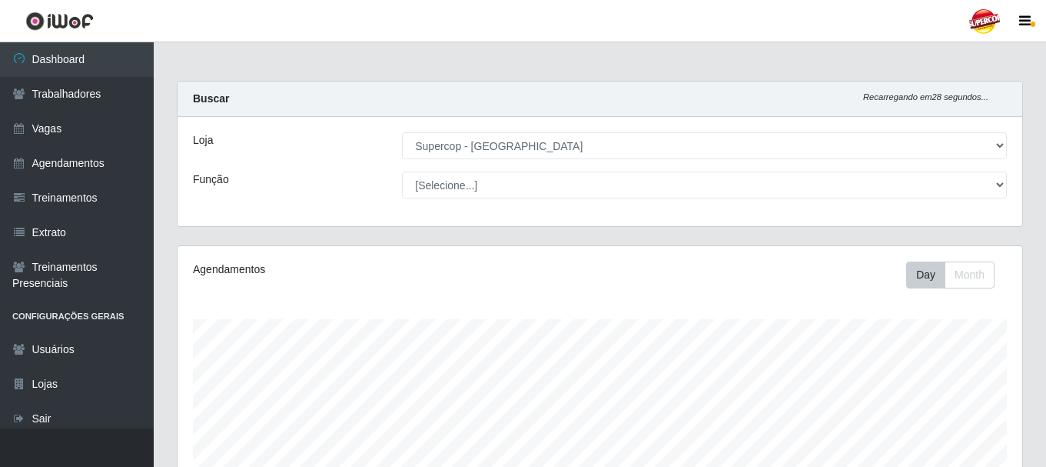
click at [467, 167] on div "Loja [Selecione...] Supercop - São Francisco Função [Selecione...] Balconista d…" at bounding box center [600, 171] width 845 height 109
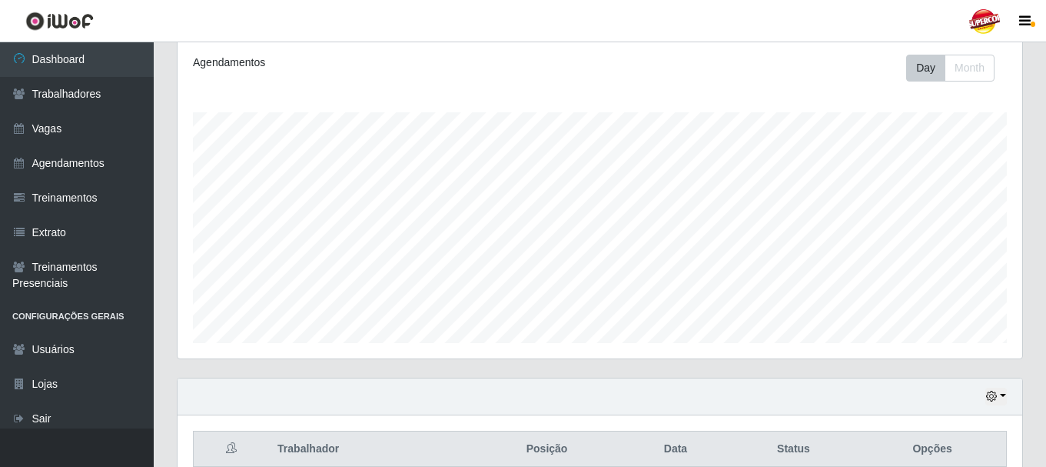
scroll to position [281, 0]
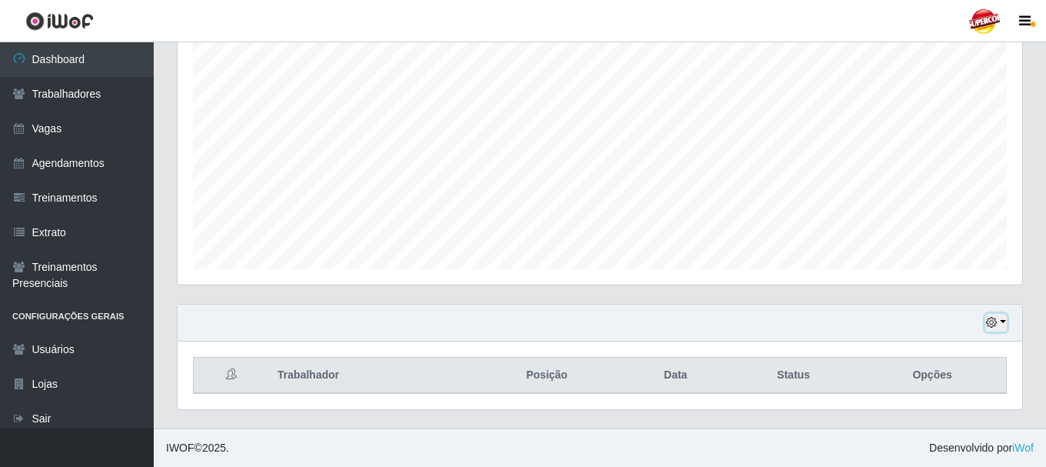
click at [1005, 321] on button "button" at bounding box center [996, 323] width 22 height 18
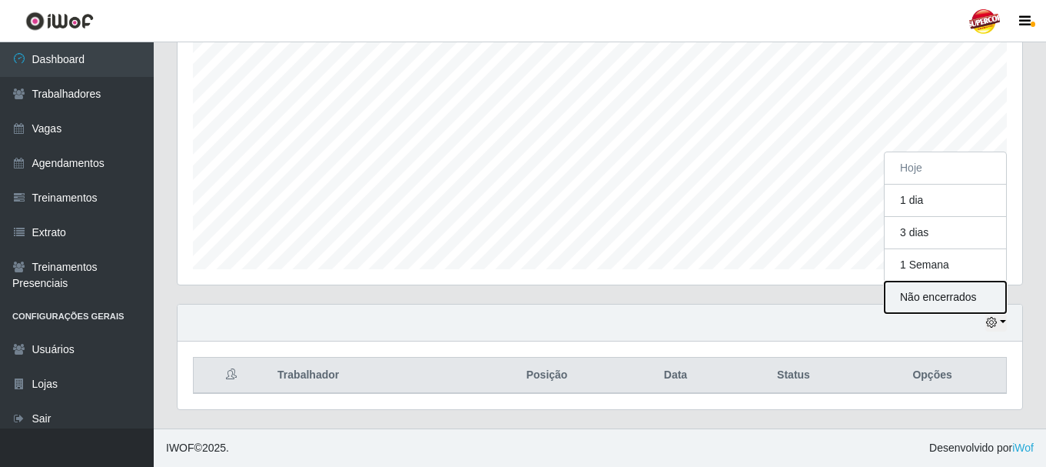
click at [921, 291] on button "Não encerrados" at bounding box center [945, 297] width 121 height 32
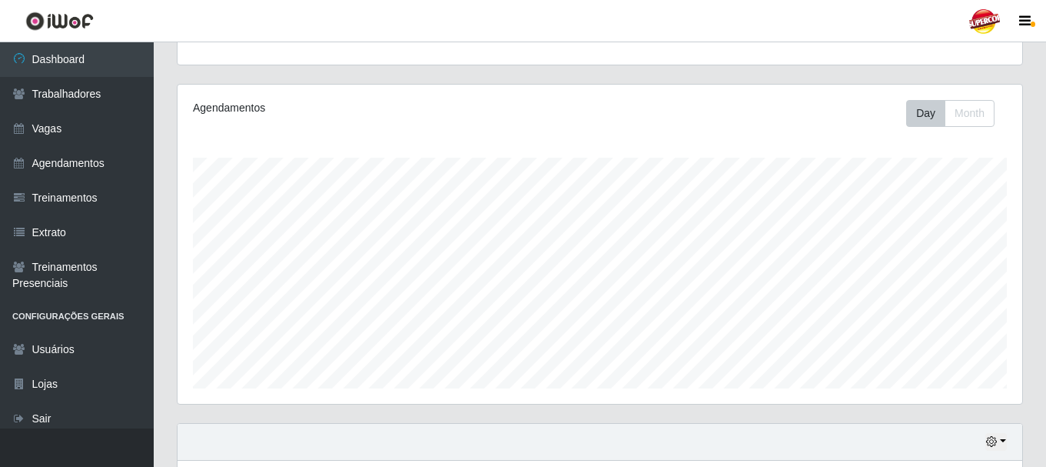
scroll to position [0, 0]
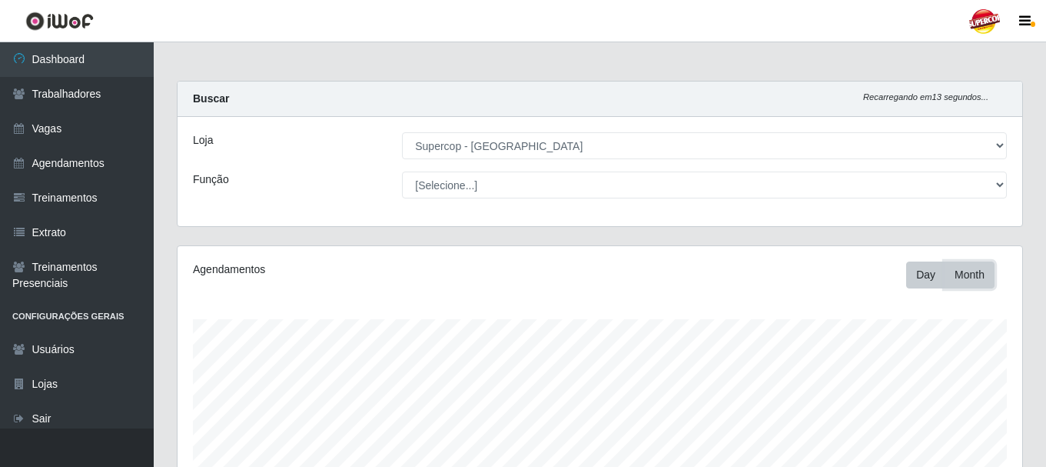
click at [978, 281] on button "Month" at bounding box center [970, 274] width 50 height 27
click at [925, 277] on button "Day" at bounding box center [925, 274] width 39 height 27
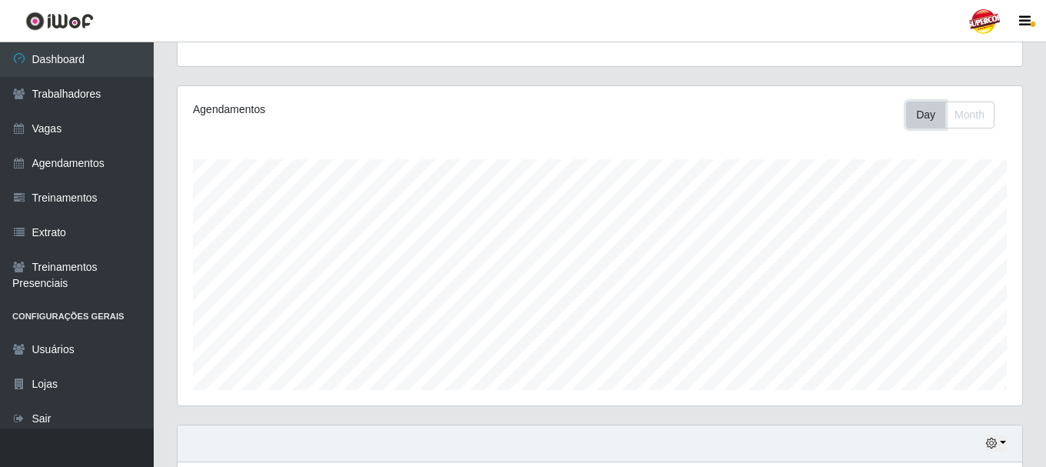
scroll to position [281, 0]
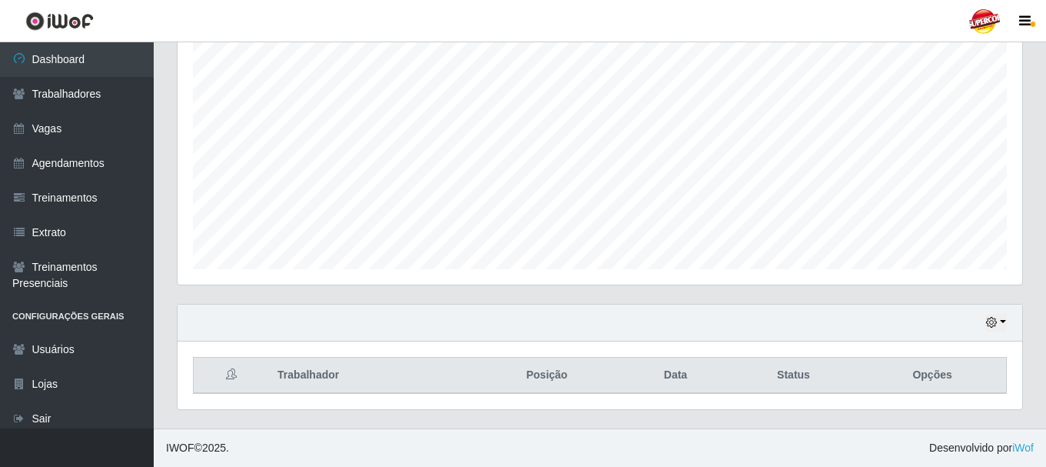
drag, startPoint x: 1007, startPoint y: 331, endPoint x: 999, endPoint y: 329, distance: 7.8
click at [1005, 330] on div "Hoje 1 dia 3 dias 1 Semana Não encerrados" at bounding box center [600, 322] width 845 height 37
click at [998, 328] on button "button" at bounding box center [996, 323] width 22 height 18
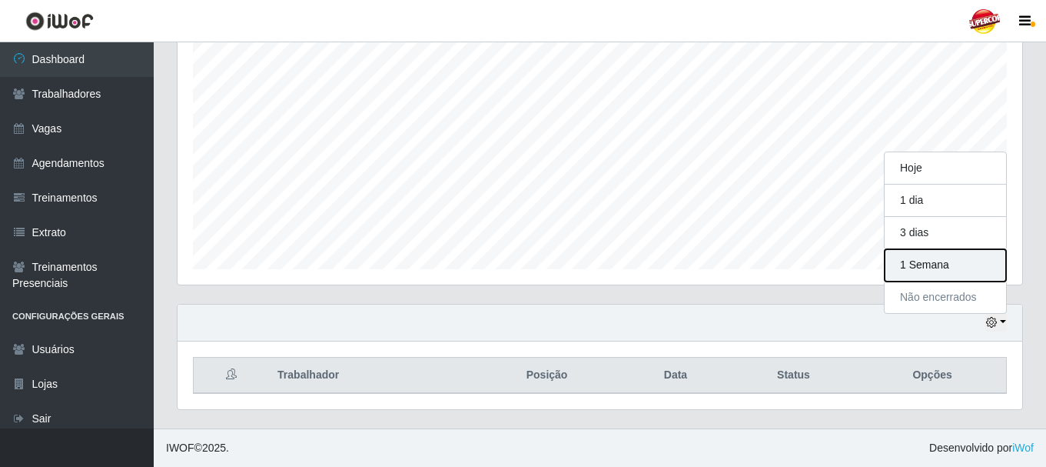
click at [950, 274] on button "1 Semana" at bounding box center [945, 265] width 121 height 32
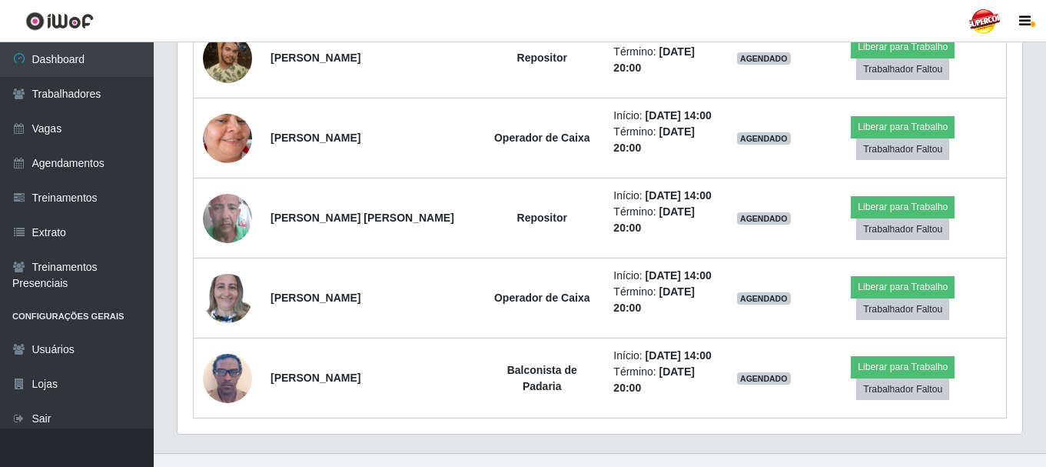
scroll to position [920, 0]
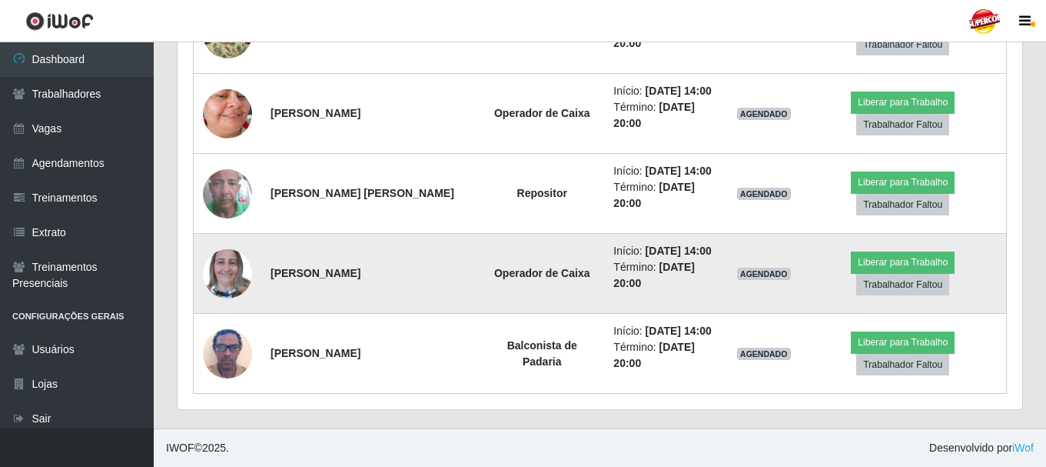
click at [244, 272] on img at bounding box center [227, 273] width 49 height 65
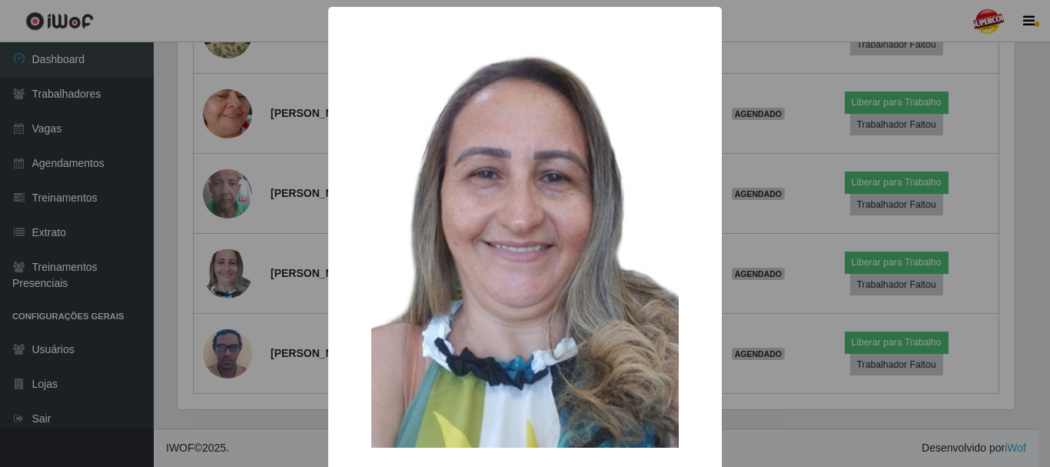
click at [734, 226] on div "× OK Cancel" at bounding box center [525, 233] width 1050 height 467
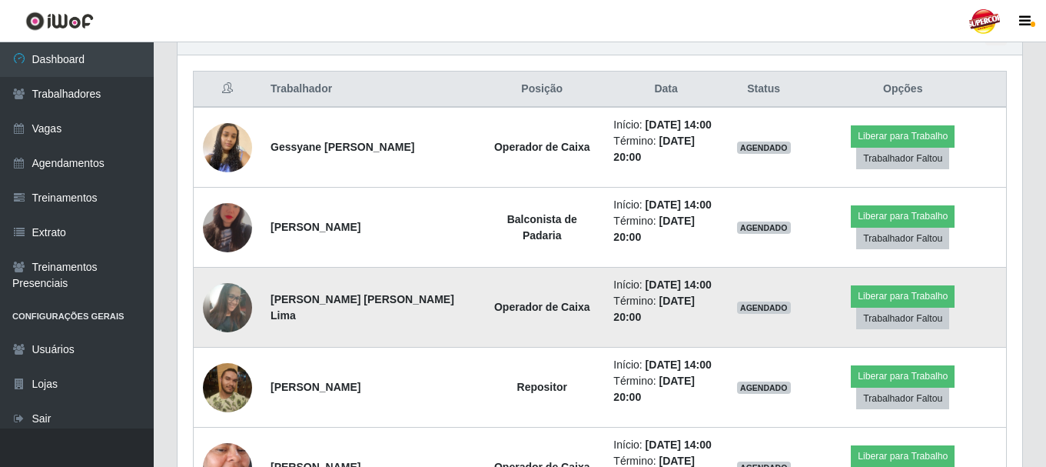
scroll to position [536, 0]
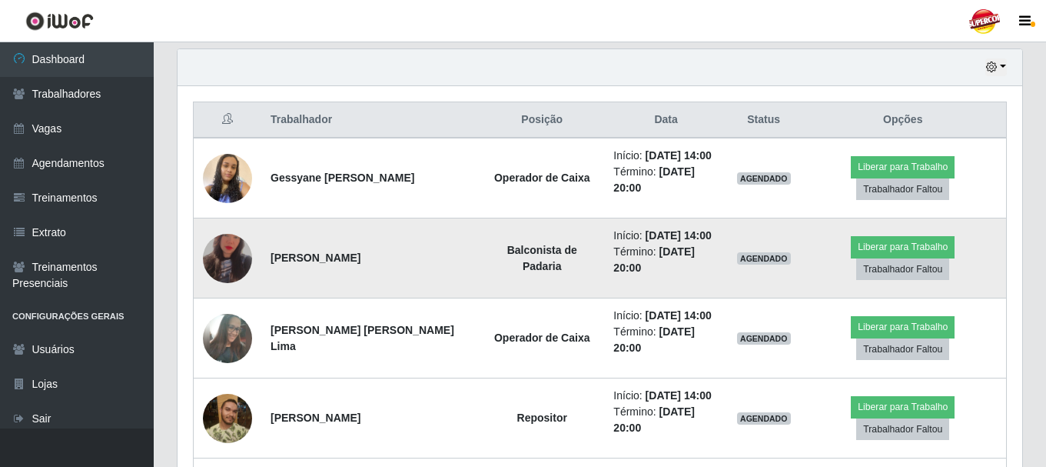
click at [244, 249] on img at bounding box center [227, 258] width 49 height 86
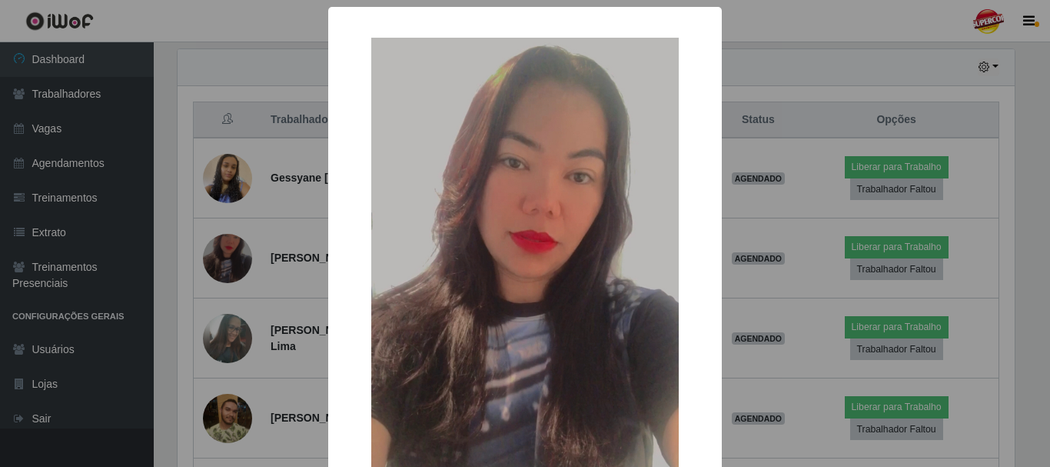
click at [850, 50] on div "× OK Cancel" at bounding box center [525, 233] width 1050 height 467
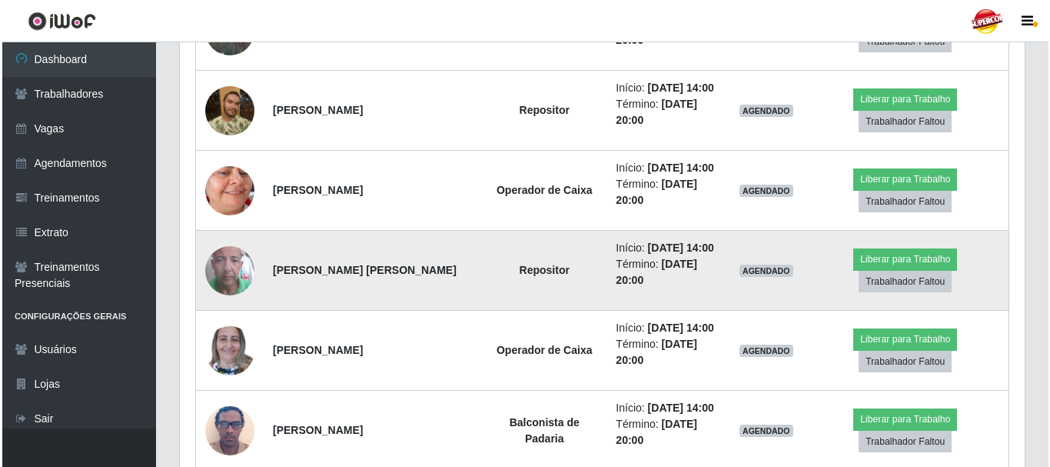
scroll to position [766, 0]
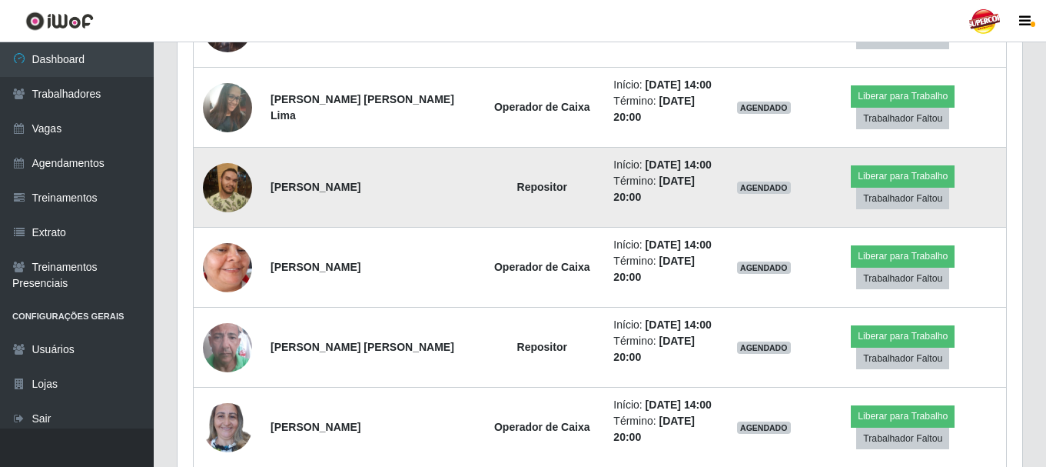
click at [224, 178] on img at bounding box center [227, 187] width 49 height 49
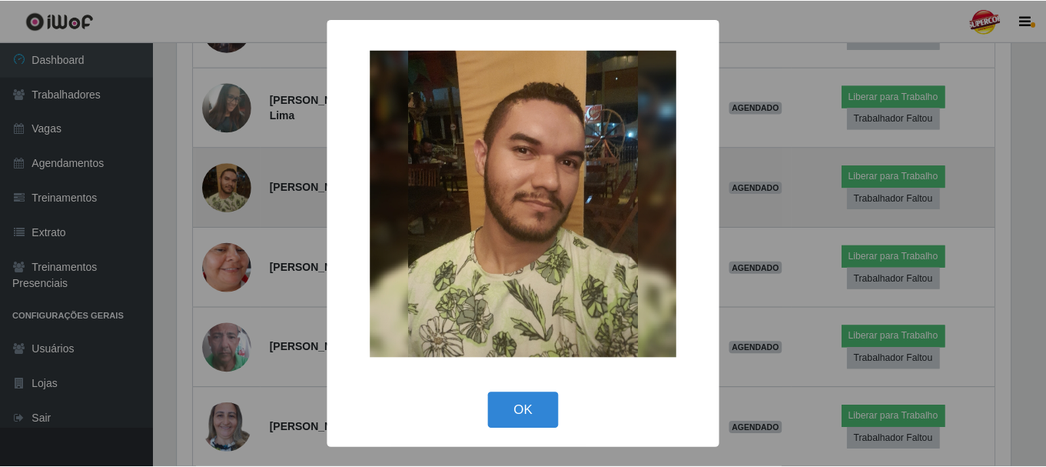
scroll to position [319, 837]
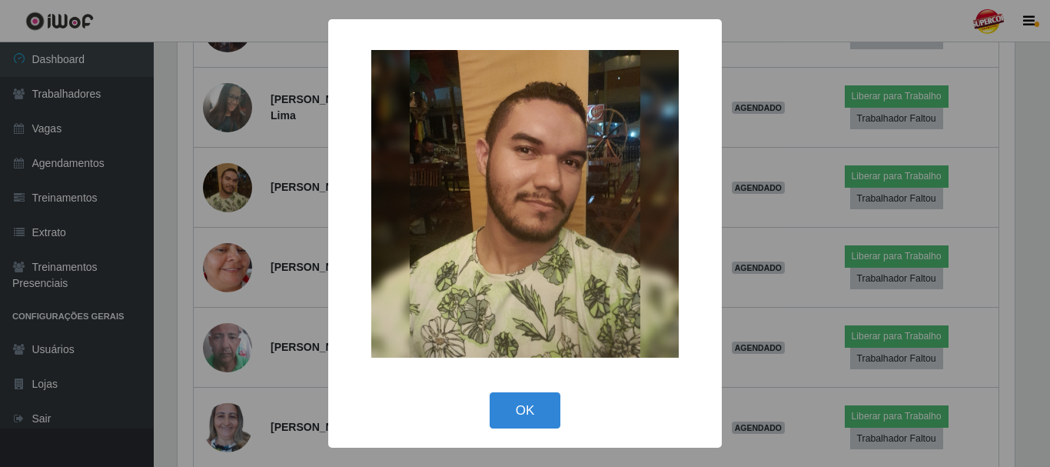
click at [244, 204] on div "× OK Cancel" at bounding box center [525, 233] width 1050 height 467
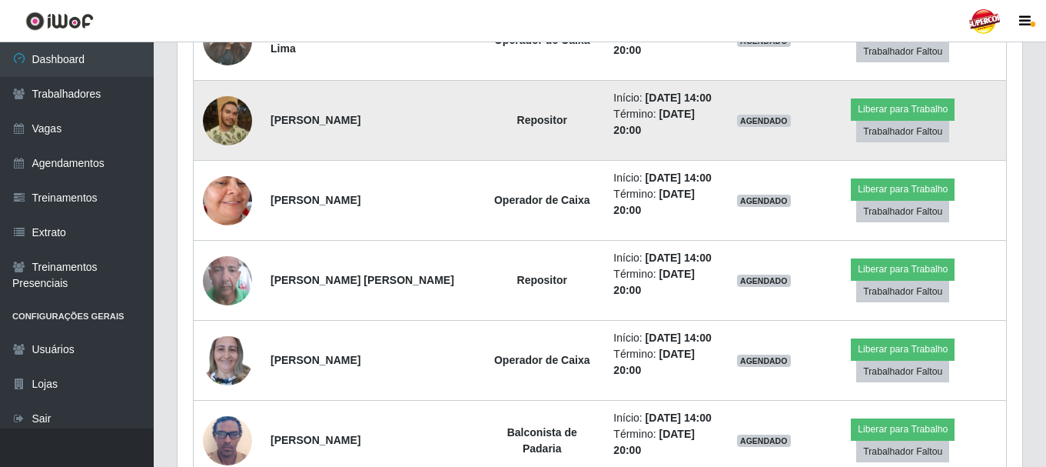
scroll to position [920, 0]
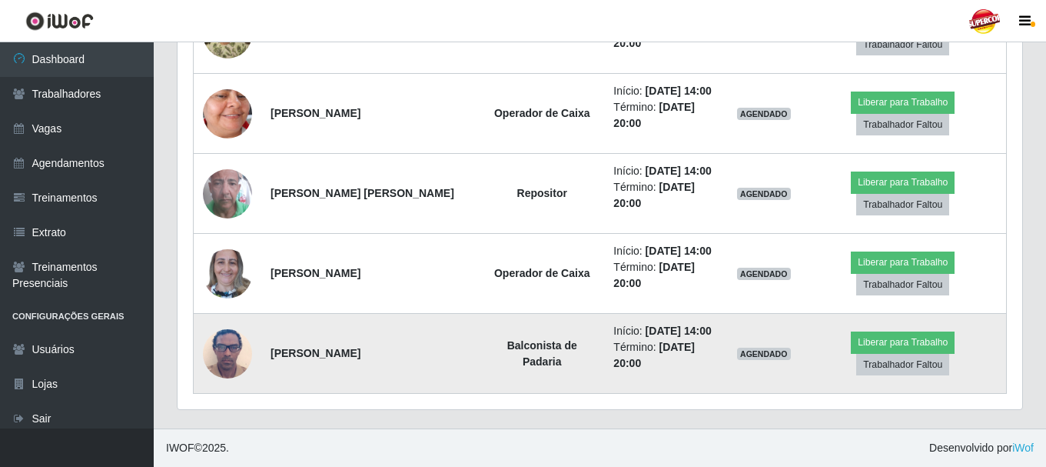
click at [239, 331] on td at bounding box center [228, 354] width 68 height 80
click at [237, 342] on img at bounding box center [227, 353] width 49 height 65
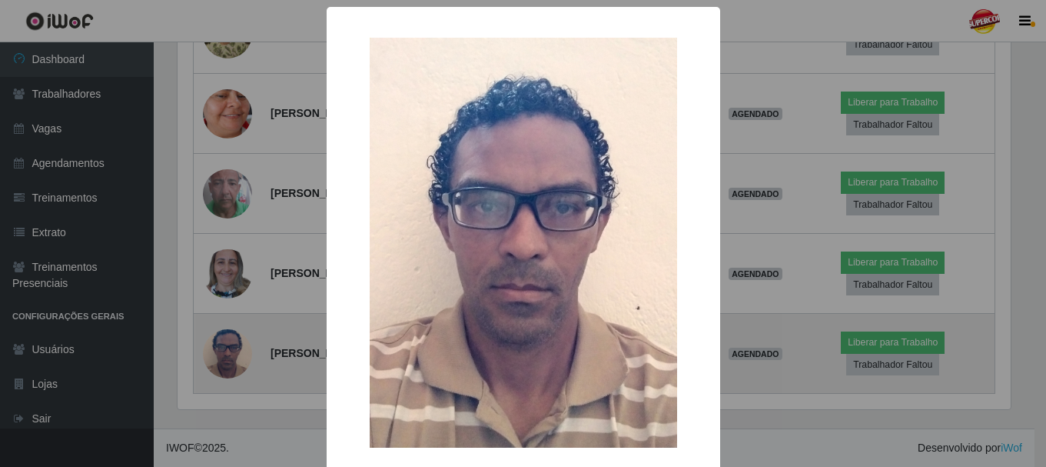
scroll to position [319, 837]
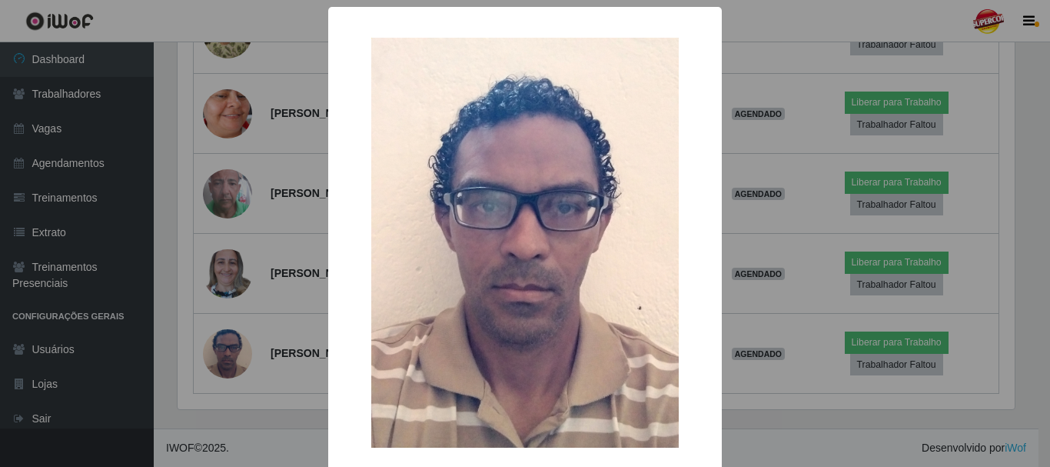
click at [277, 402] on div "× OK Cancel" at bounding box center [525, 233] width 1050 height 467
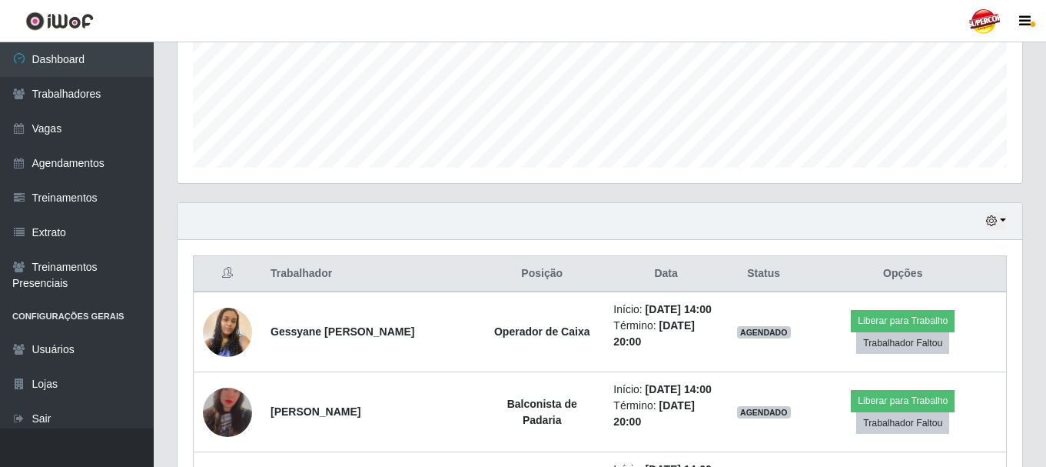
scroll to position [228, 0]
